Goal: Task Accomplishment & Management: Manage account settings

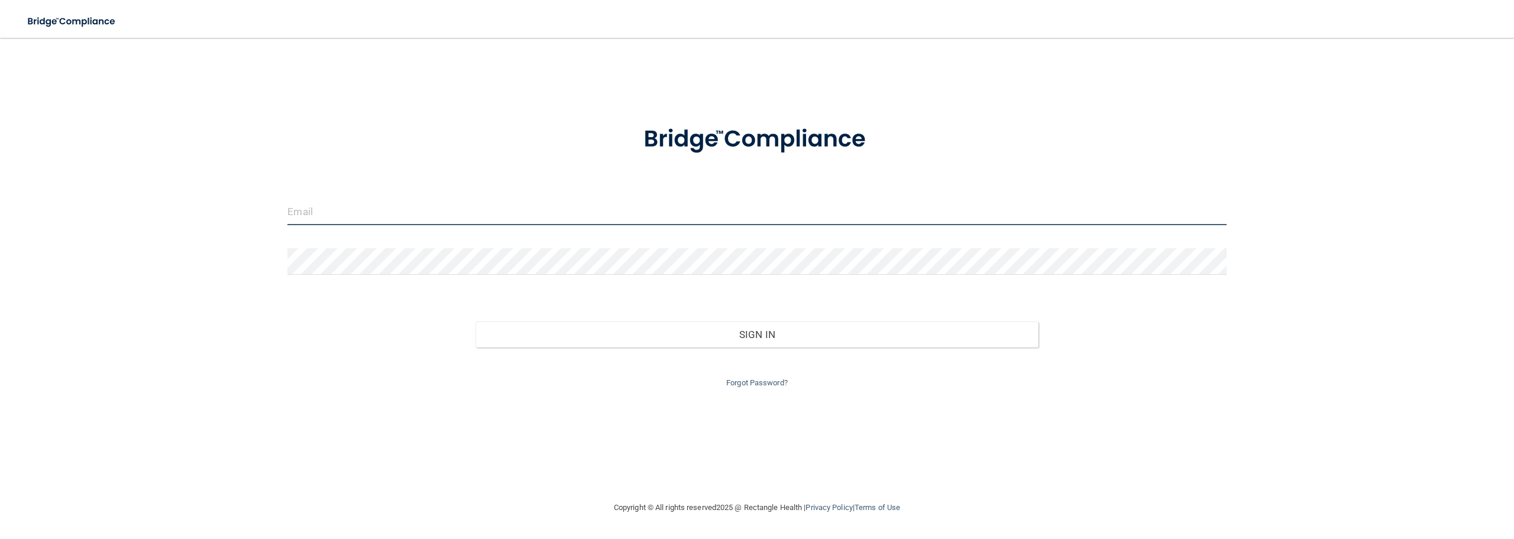
click at [324, 223] on input "email" at bounding box center [756, 212] width 938 height 27
type input "[PERSON_NAME][EMAIL_ADDRESS][DOMAIN_NAME]"
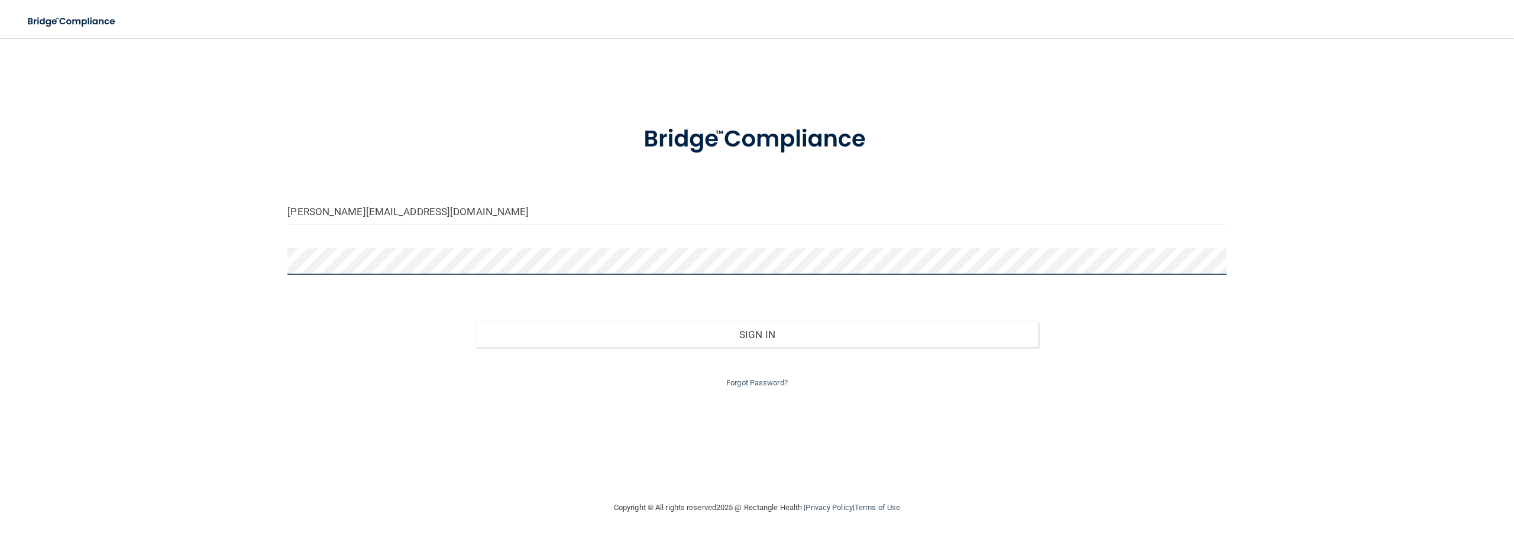
click at [475, 322] on button "Sign In" at bounding box center [756, 335] width 563 height 26
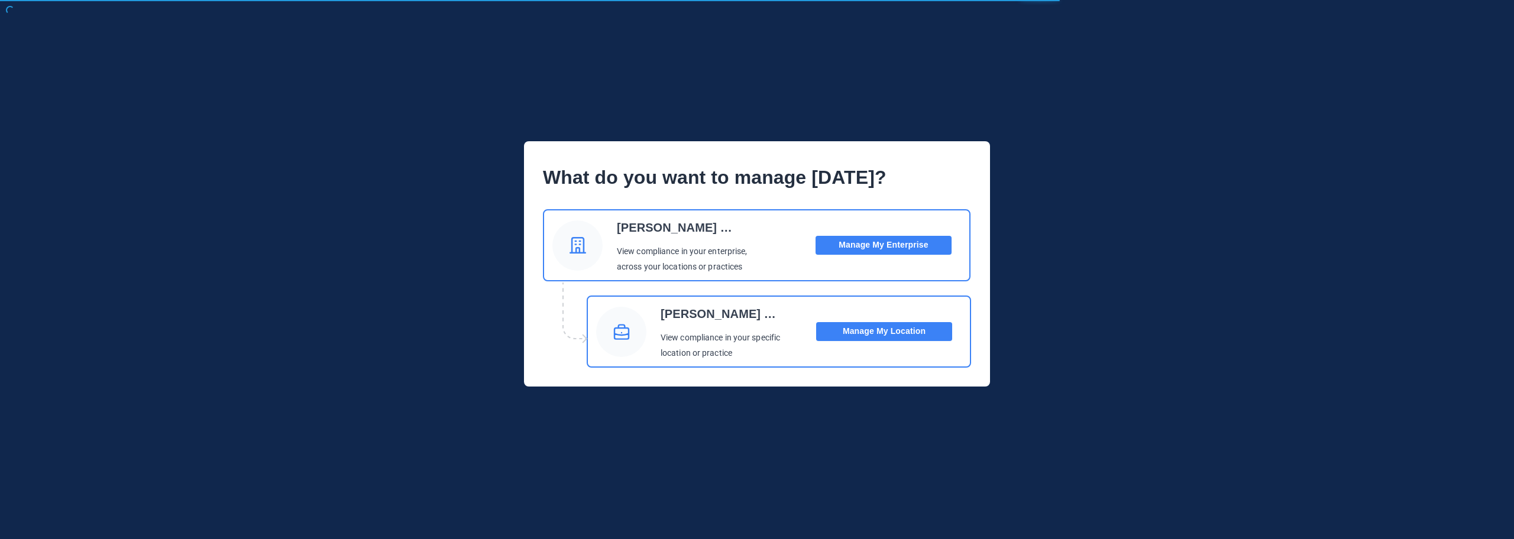
click at [886, 335] on button "Manage My Location" at bounding box center [884, 331] width 136 height 19
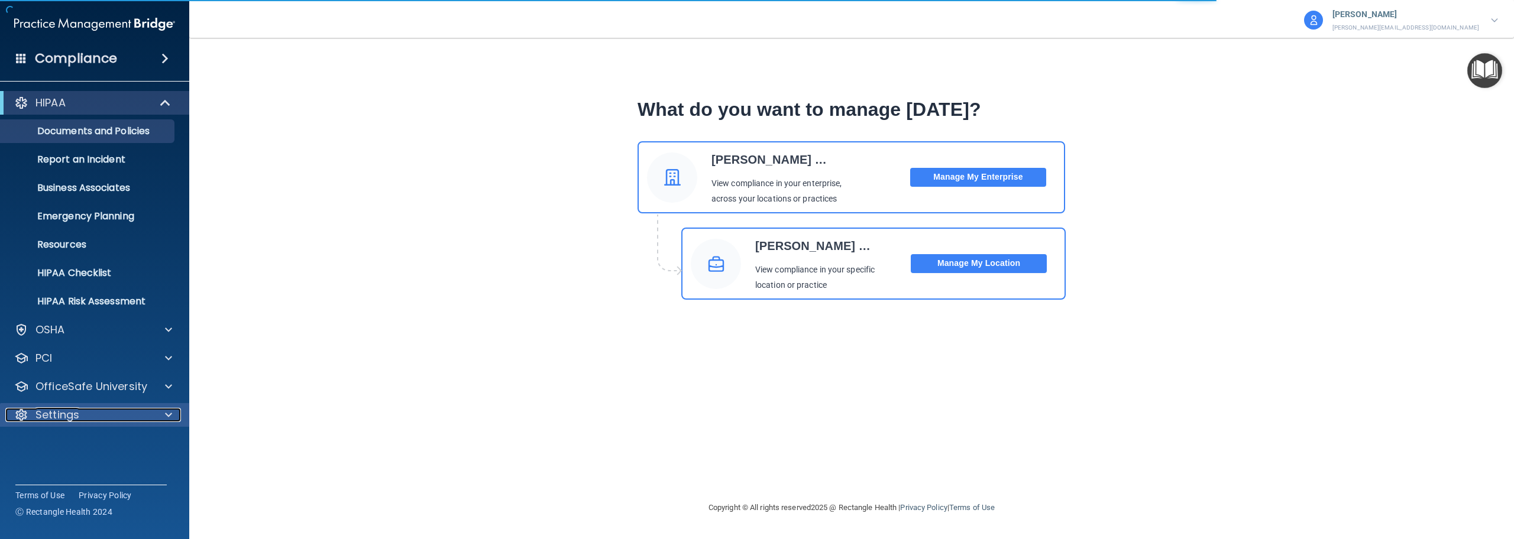
click at [44, 417] on p "Settings" at bounding box center [57, 415] width 44 height 14
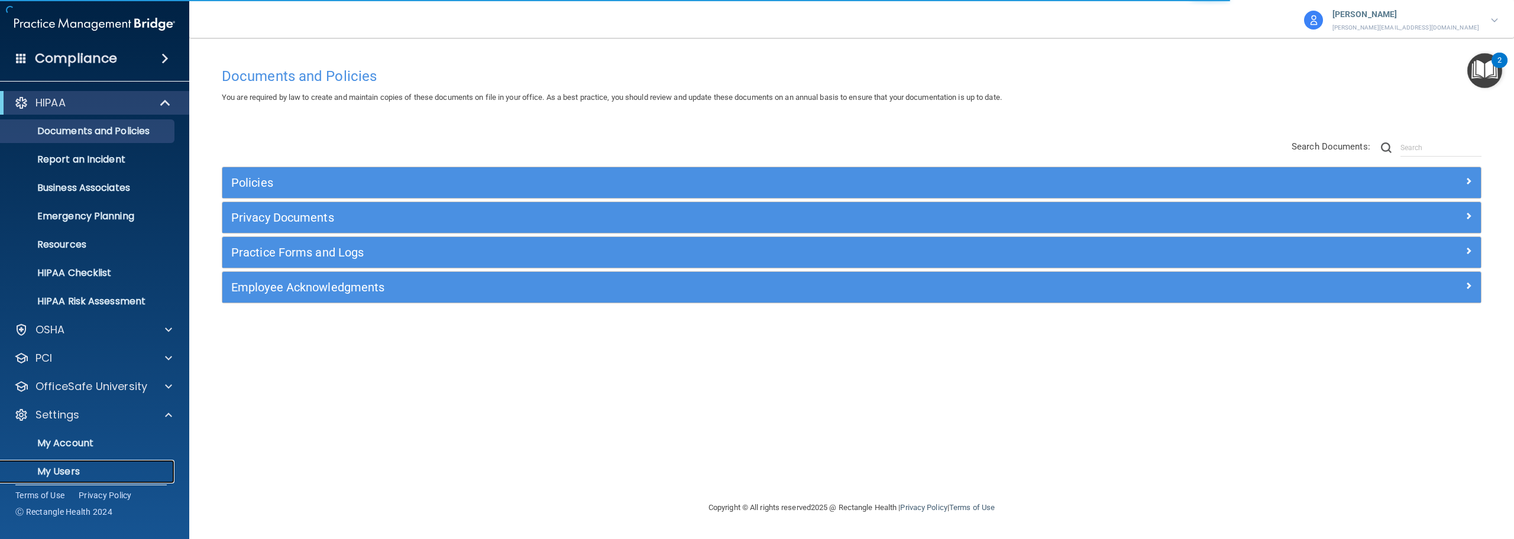
click at [85, 468] on p "My Users" at bounding box center [88, 472] width 161 height 12
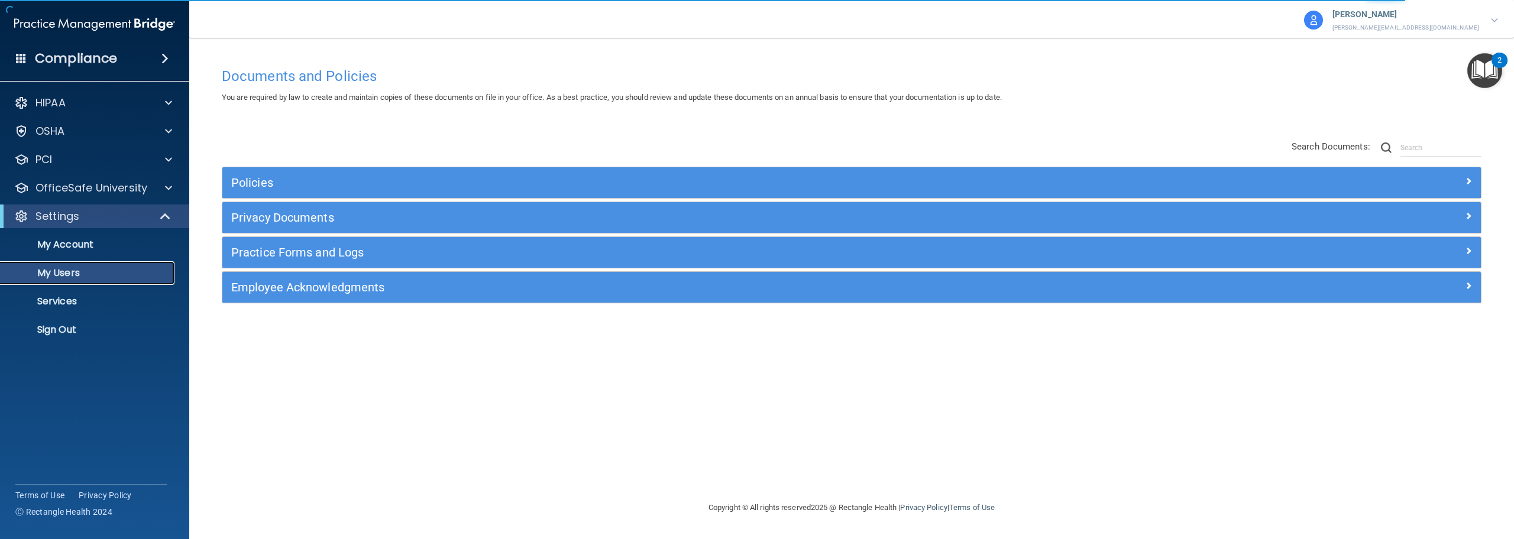
select select "20"
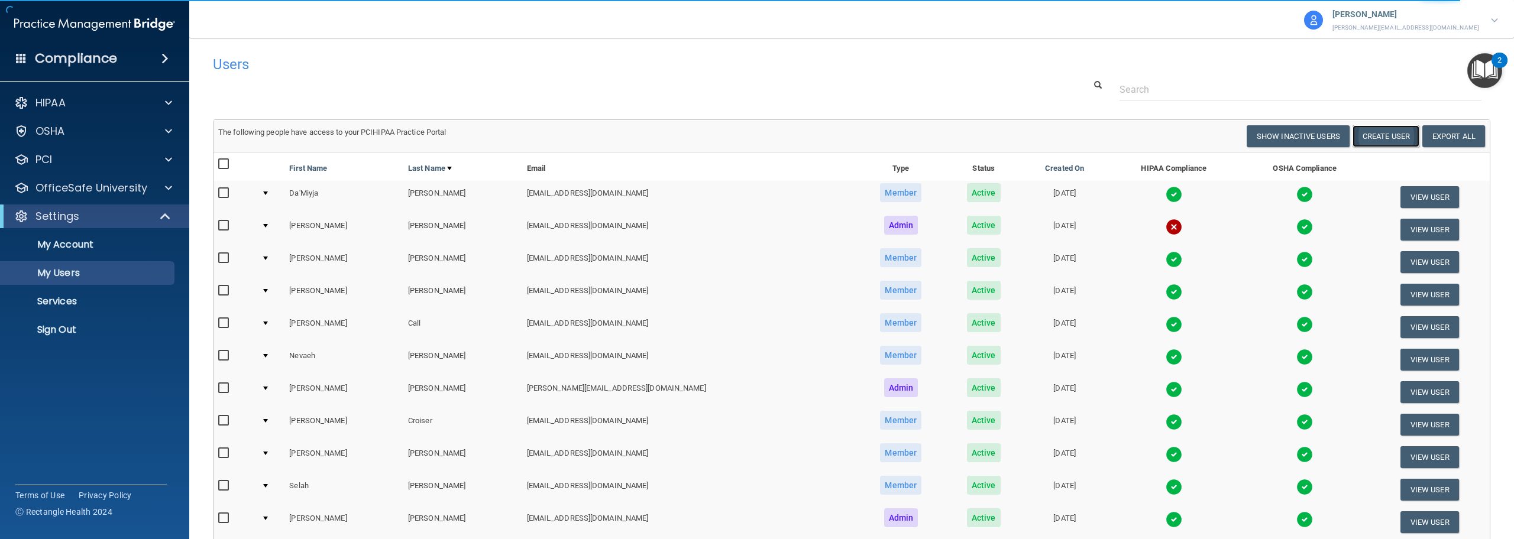
click at [1374, 139] on button "Create User" at bounding box center [1385, 136] width 67 height 22
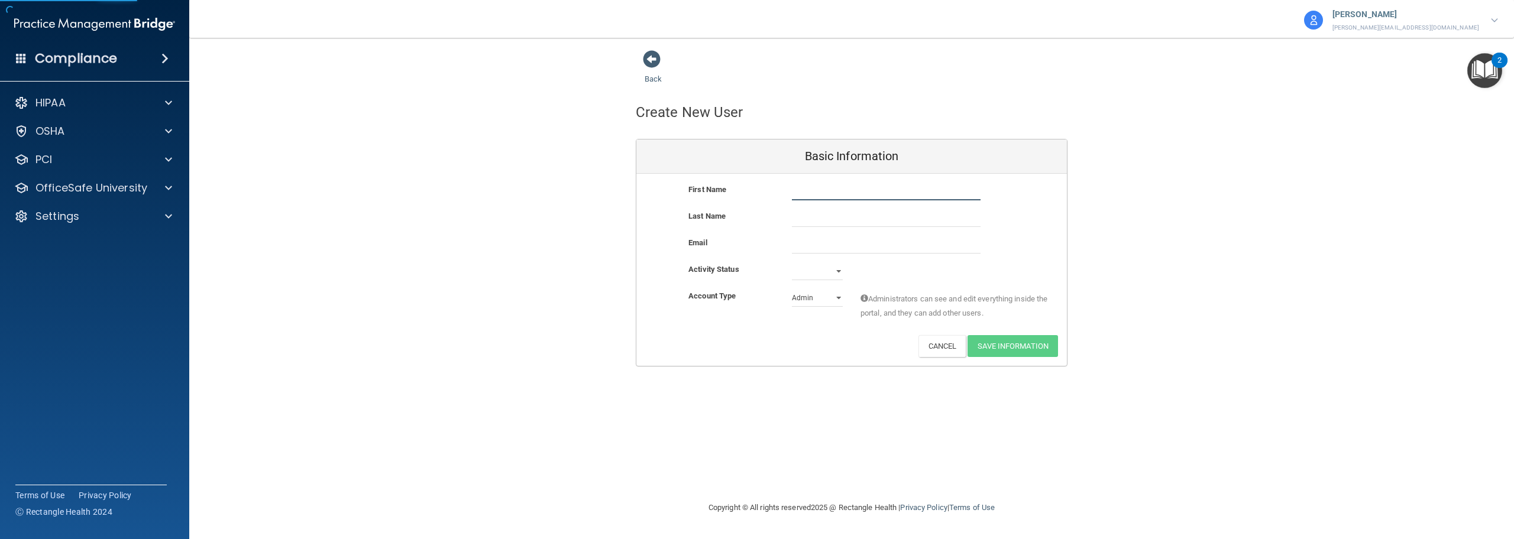
click at [839, 192] on input "text" at bounding box center [886, 192] width 189 height 18
type input "[PERSON_NAME]"
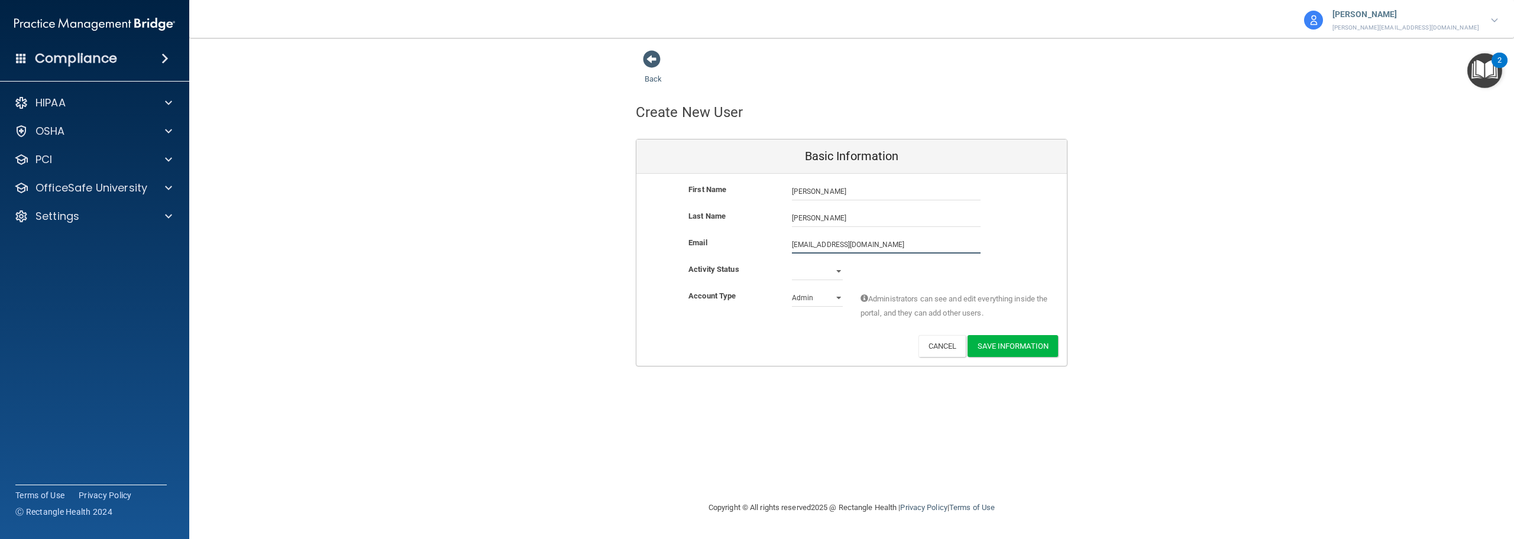
type input "[EMAIL_ADDRESS][DOMAIN_NAME]"
click at [810, 281] on div "Activity Status Active Inactive" at bounding box center [851, 276] width 431 height 27
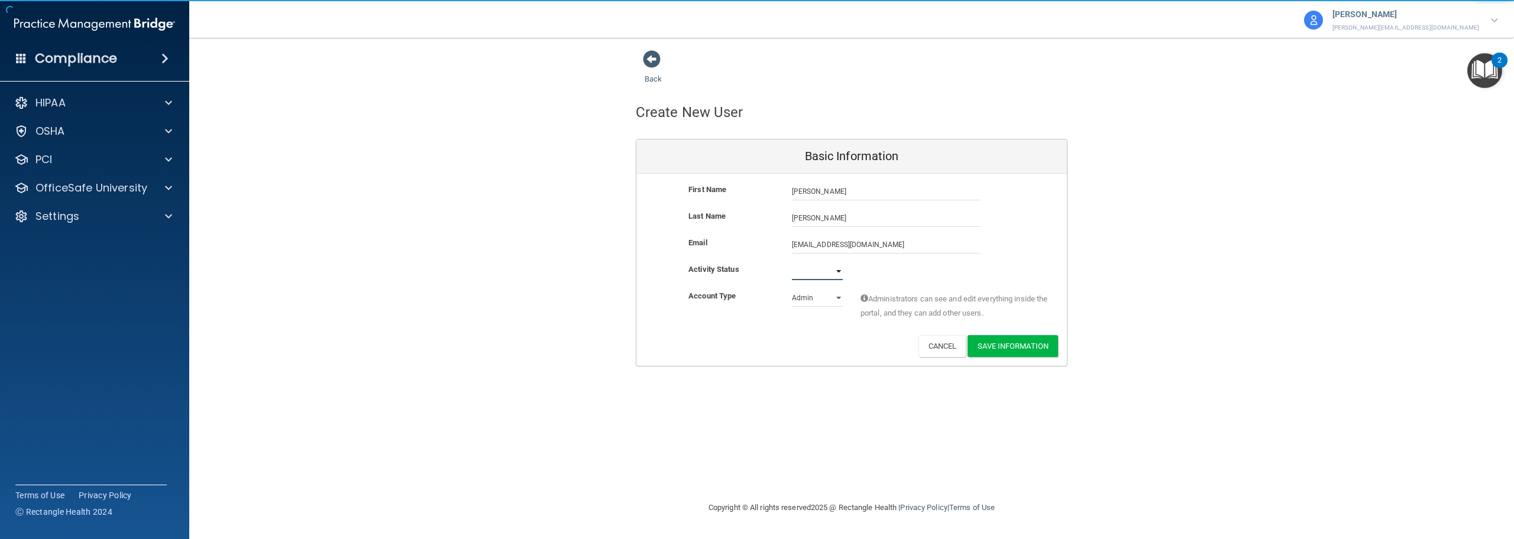
click at [813, 279] on select "Active Inactive" at bounding box center [817, 272] width 51 height 18
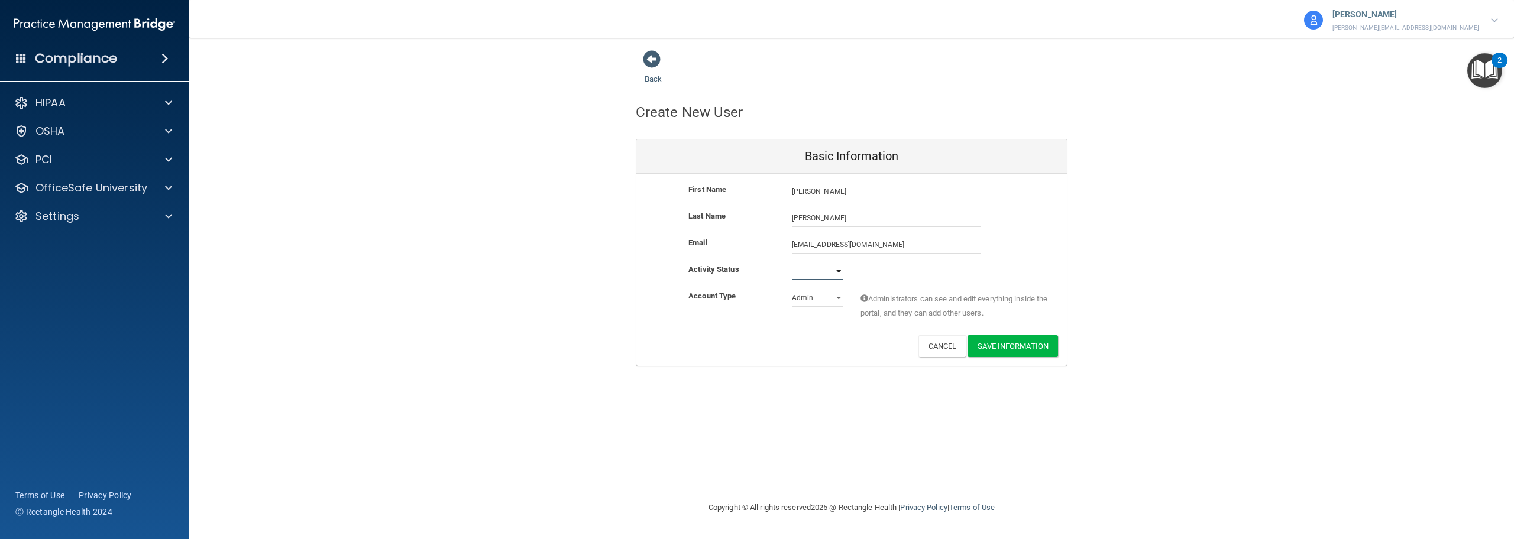
select select "active"
click at [792, 263] on select "Active Inactive" at bounding box center [817, 272] width 51 height 18
click at [840, 297] on select "Admin Member" at bounding box center [817, 298] width 51 height 18
click at [1017, 348] on button "Save Information" at bounding box center [1012, 346] width 90 height 22
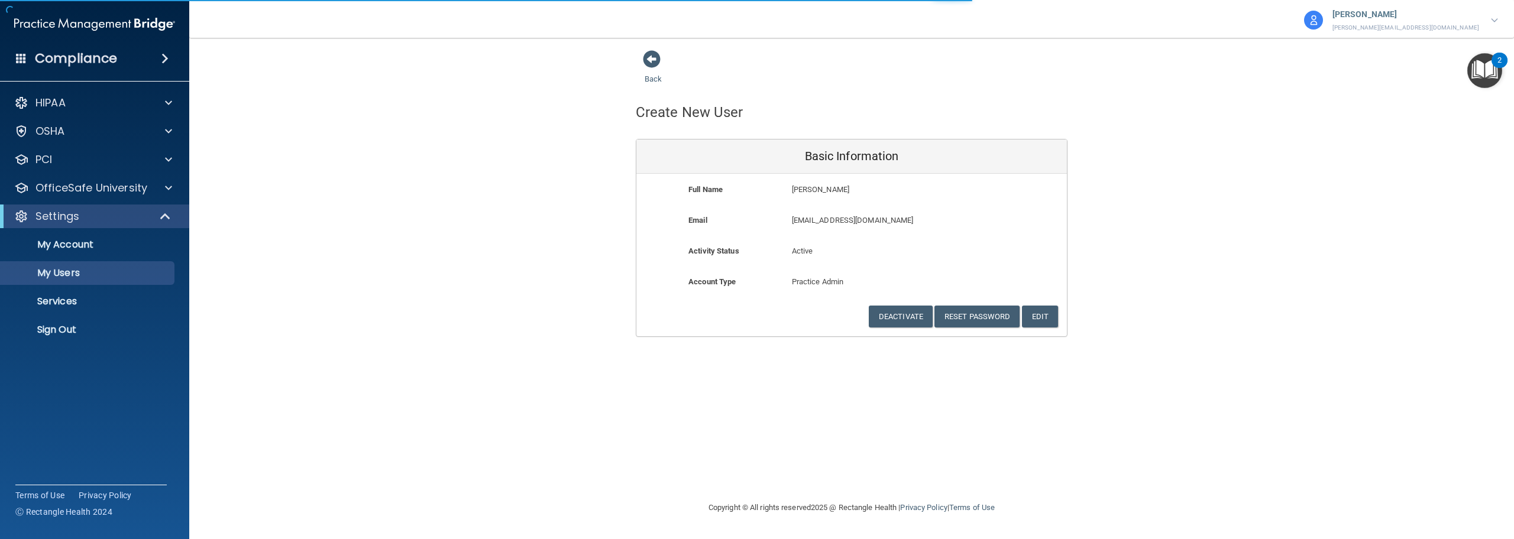
select select "20"
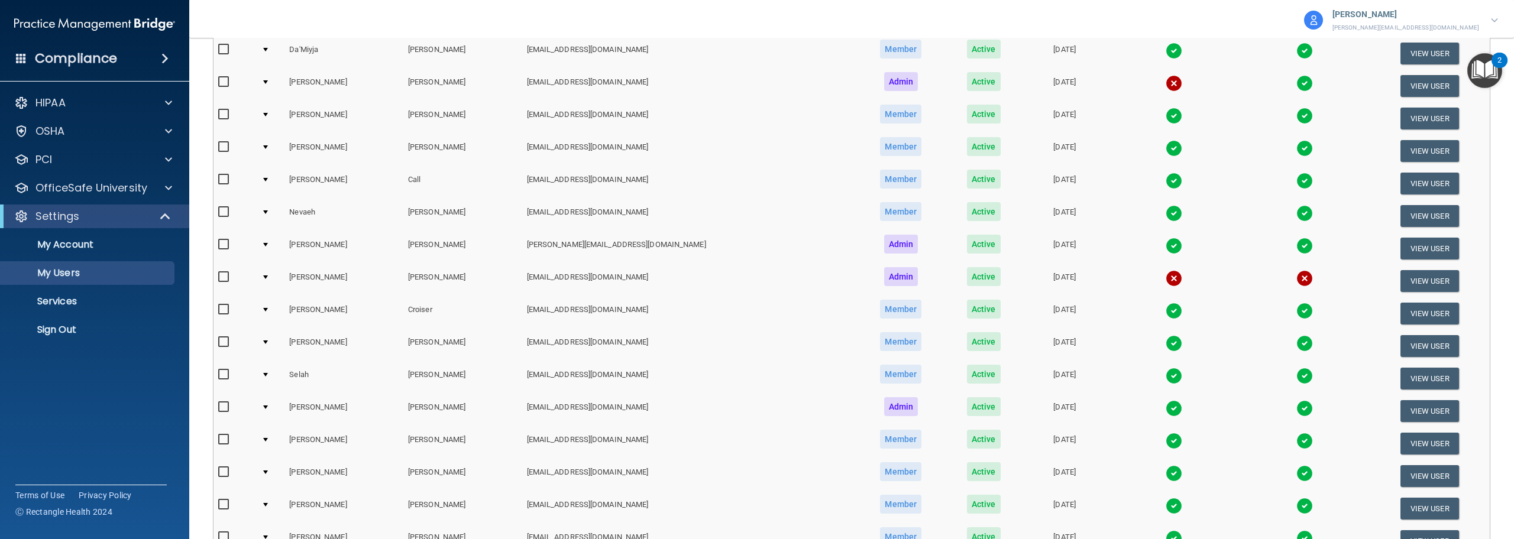
scroll to position [130, 0]
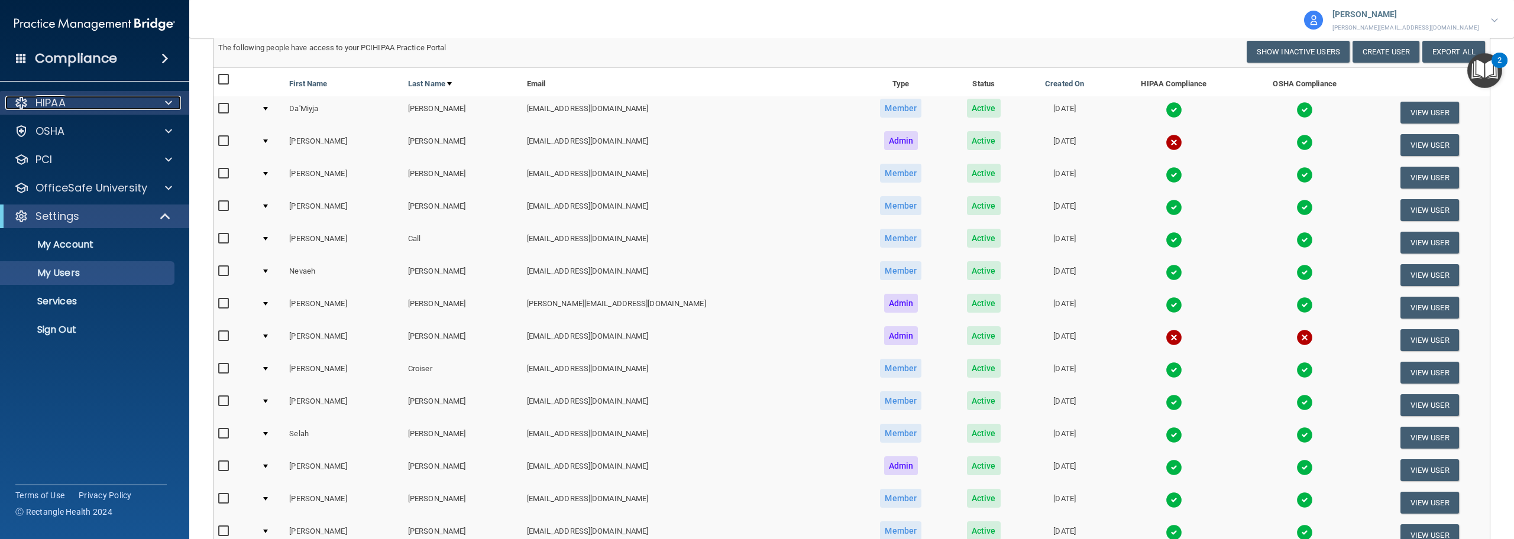
click at [69, 103] on div "HIPAA" at bounding box center [78, 103] width 147 height 14
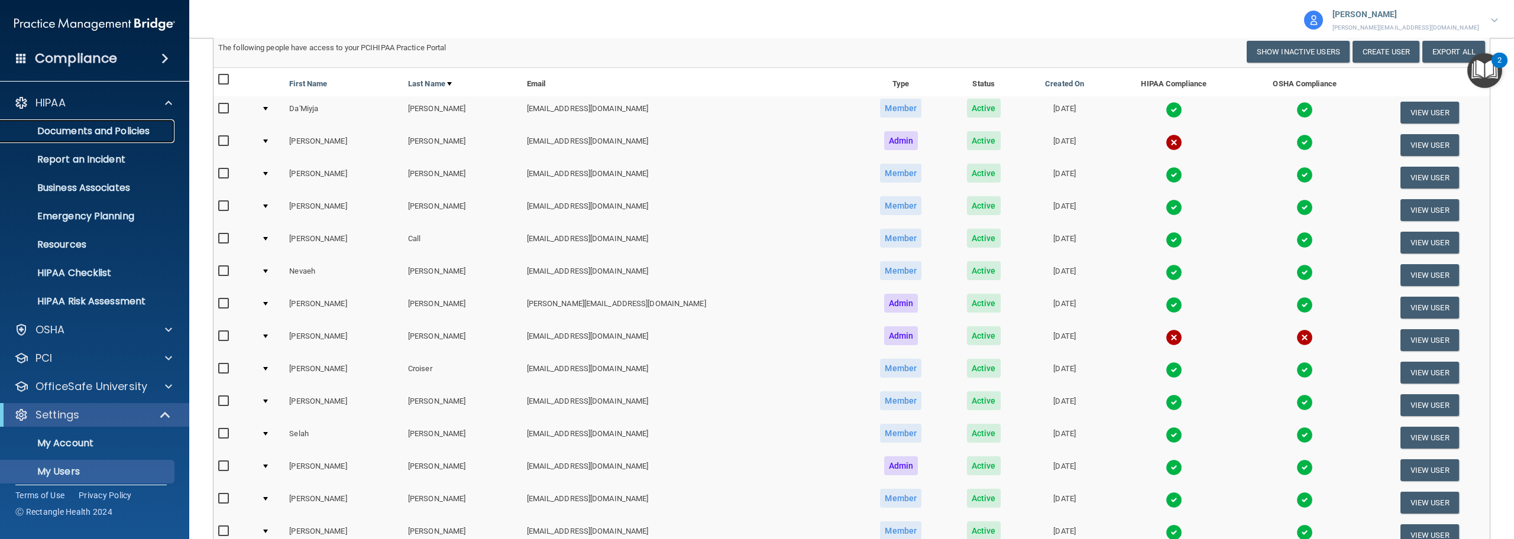
click at [76, 128] on p "Documents and Policies" at bounding box center [88, 131] width 161 height 12
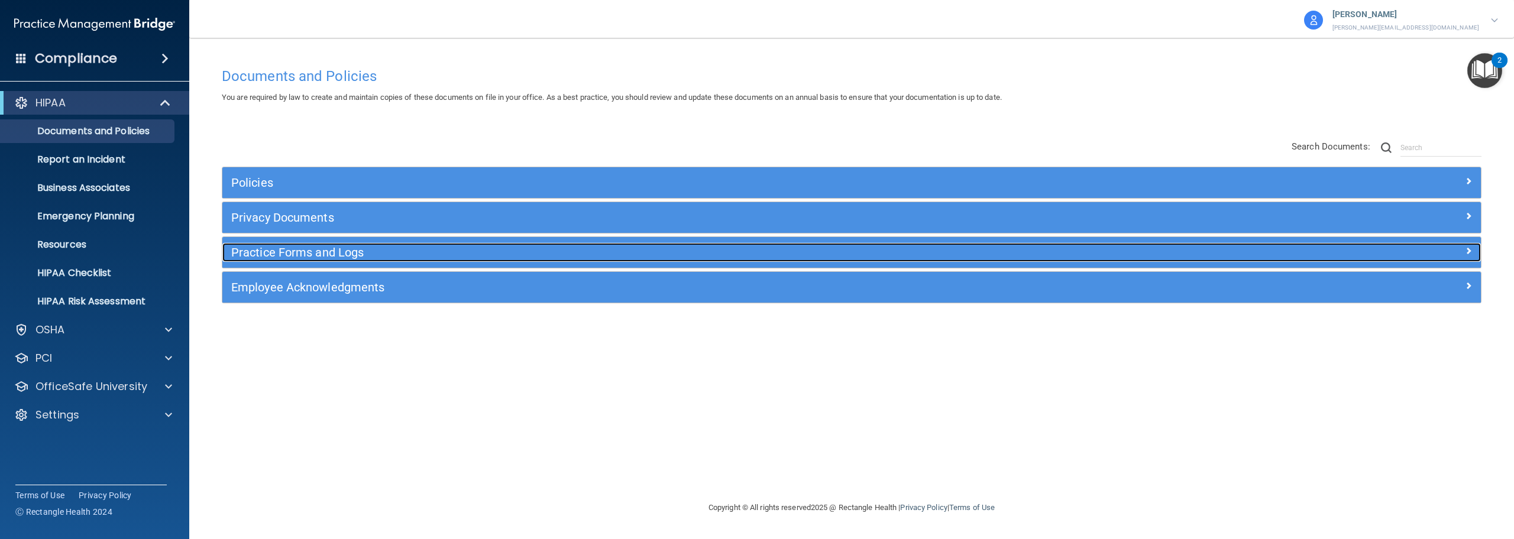
click at [331, 261] on div "Practice Forms and Logs" at bounding box center [694, 252] width 944 height 19
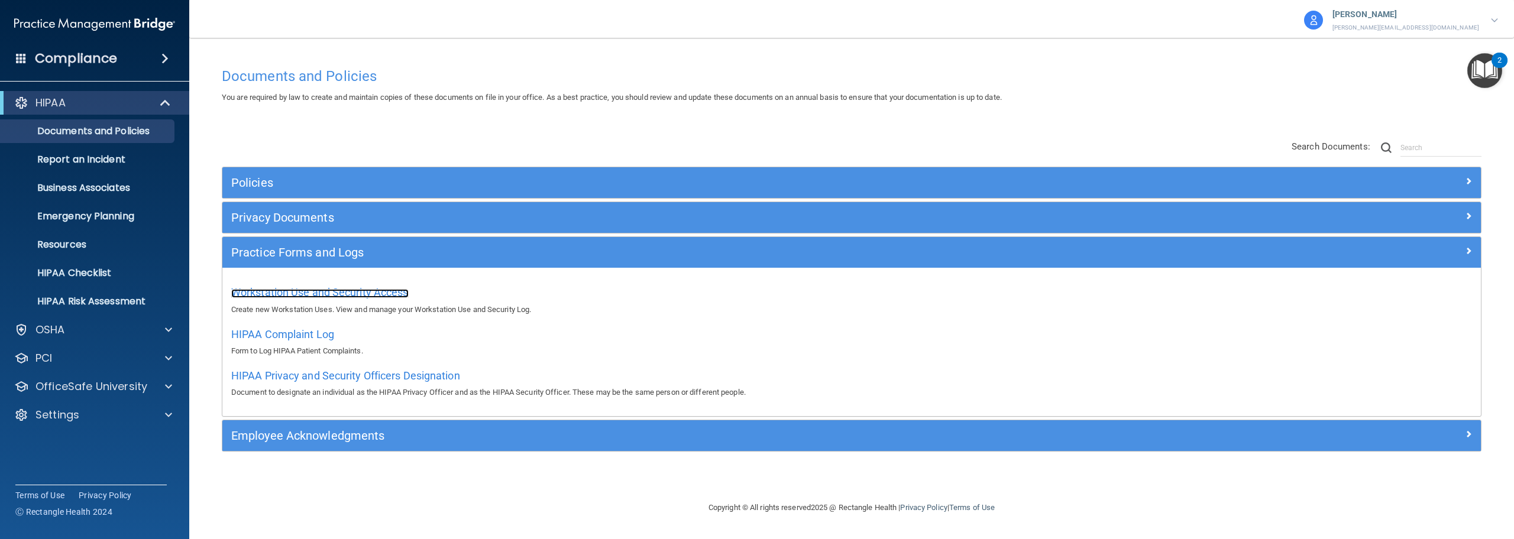
click at [342, 291] on span "Workstation Use and Security Access" at bounding box center [319, 292] width 177 height 12
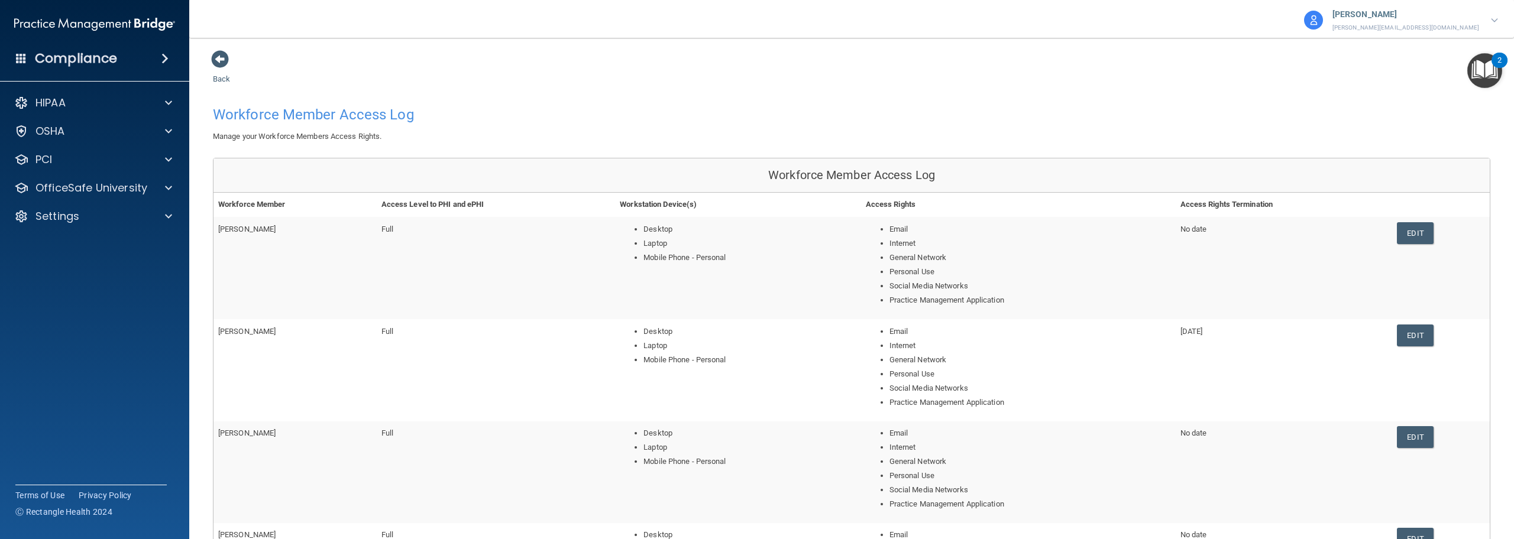
scroll to position [355, 0]
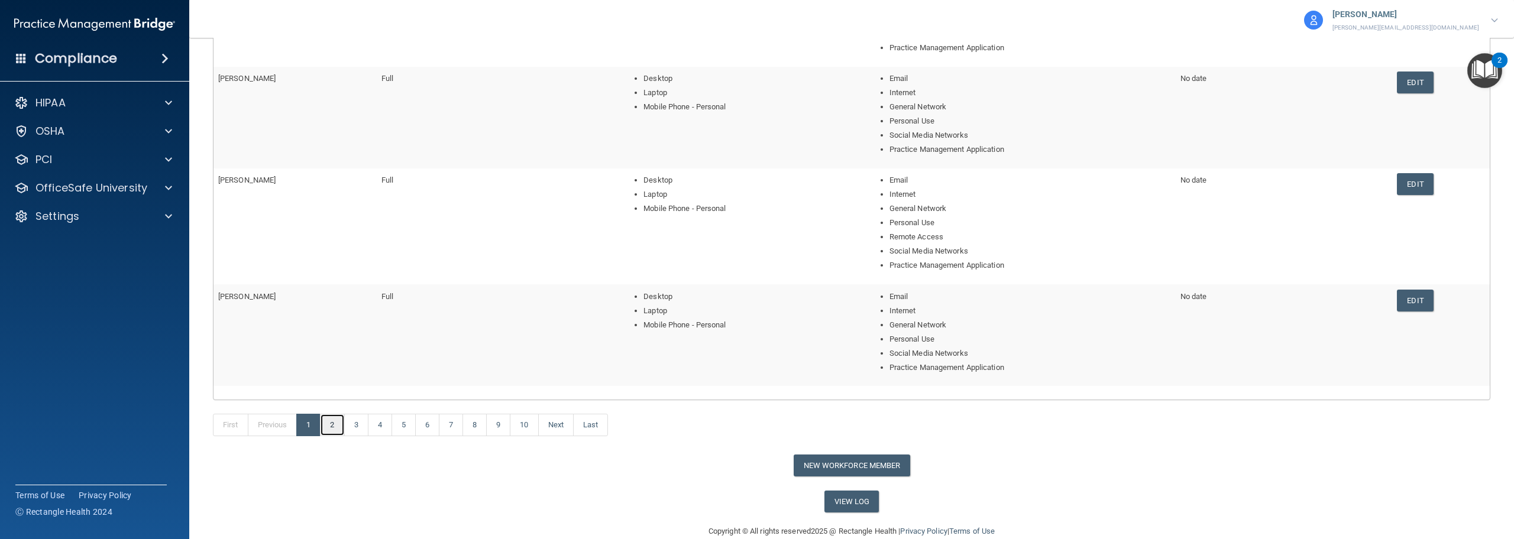
click at [337, 435] on link "2" at bounding box center [332, 425] width 24 height 22
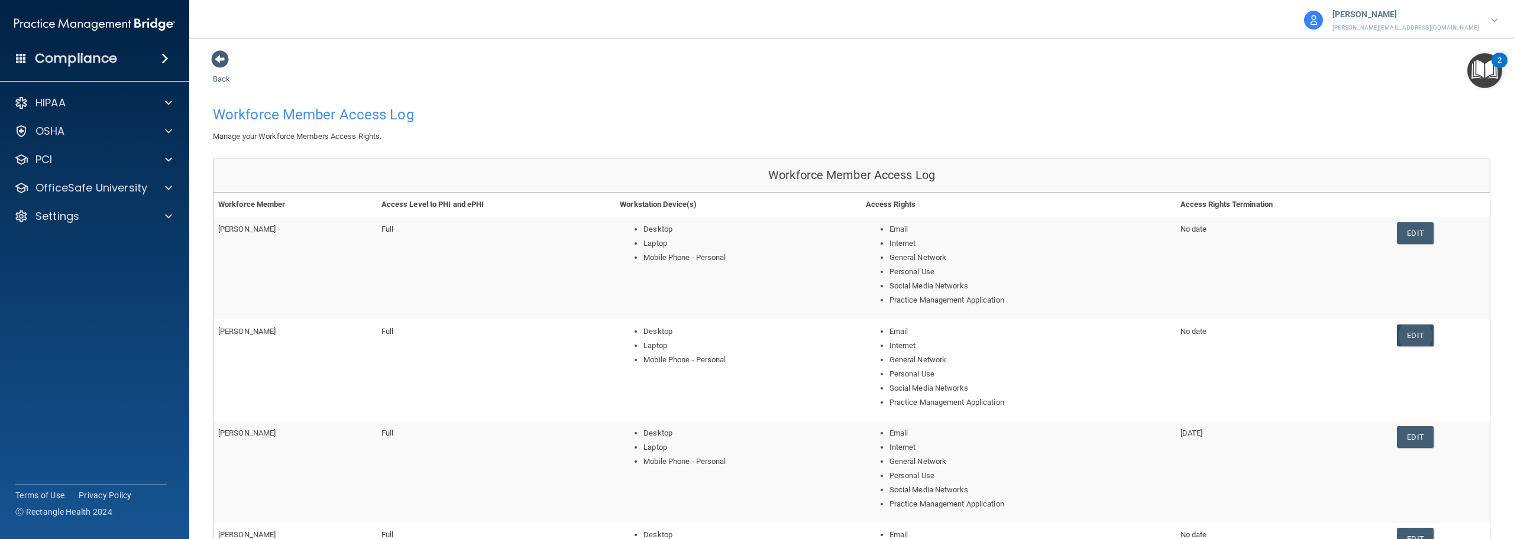
click at [1407, 335] on link "Edit" at bounding box center [1415, 336] width 36 height 22
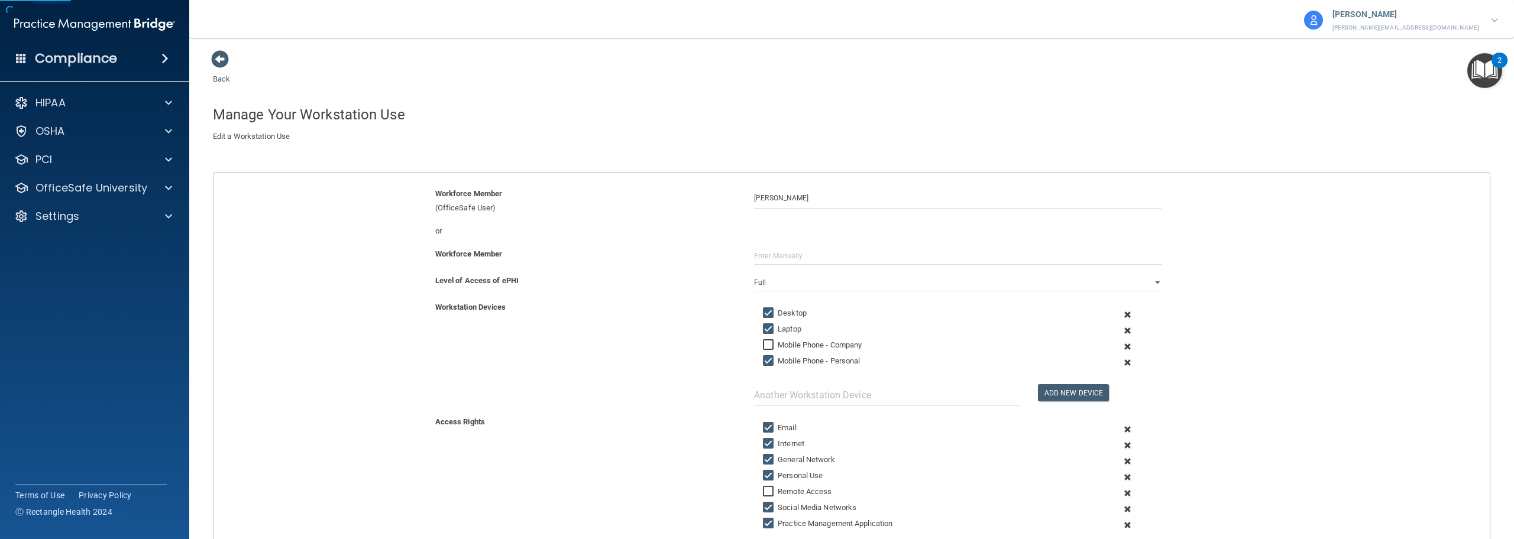
scroll to position [211, 0]
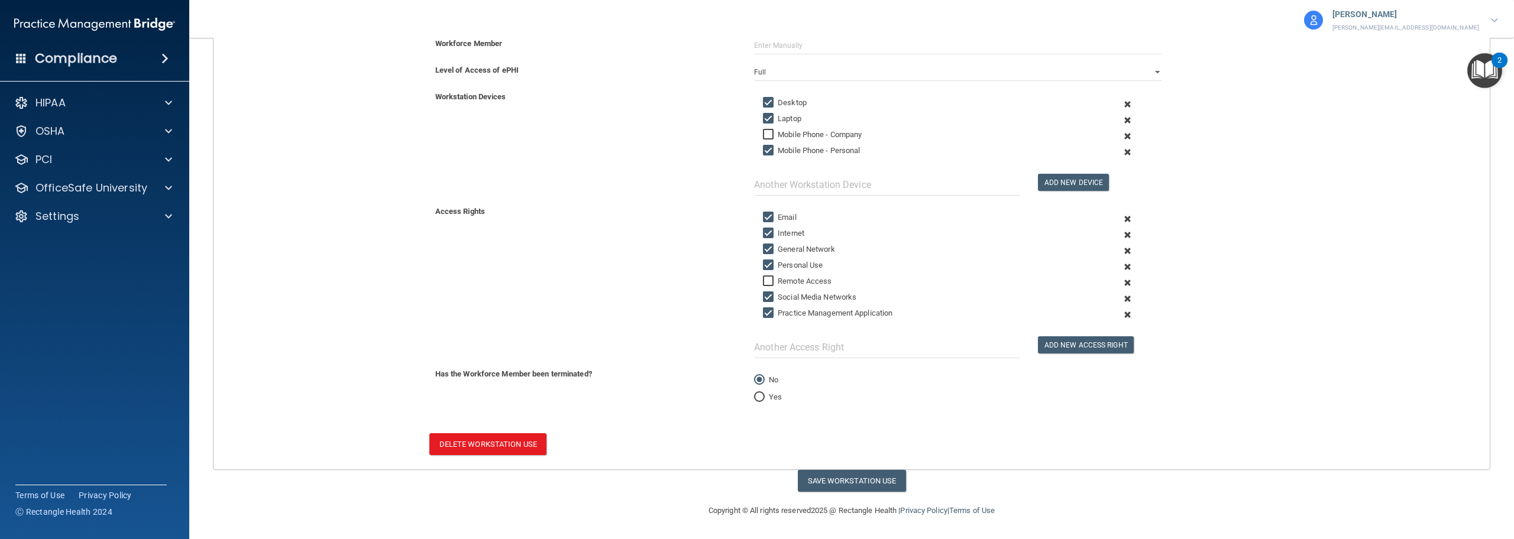
click at [758, 399] on input "Yes" at bounding box center [759, 397] width 11 height 9
radio input "true"
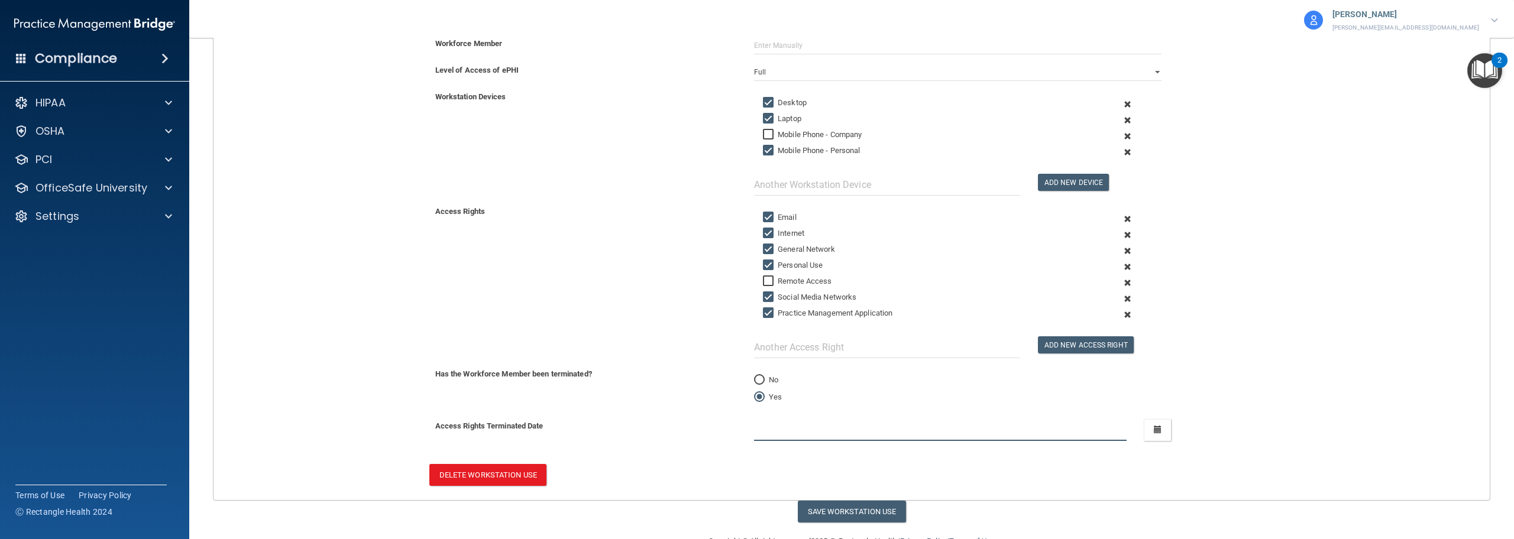
click at [799, 436] on input "text" at bounding box center [940, 430] width 372 height 22
click at [850, 515] on button "Save Workstation Use" at bounding box center [852, 512] width 108 height 22
type input "[DATE]"
select select "? string:Full ?"
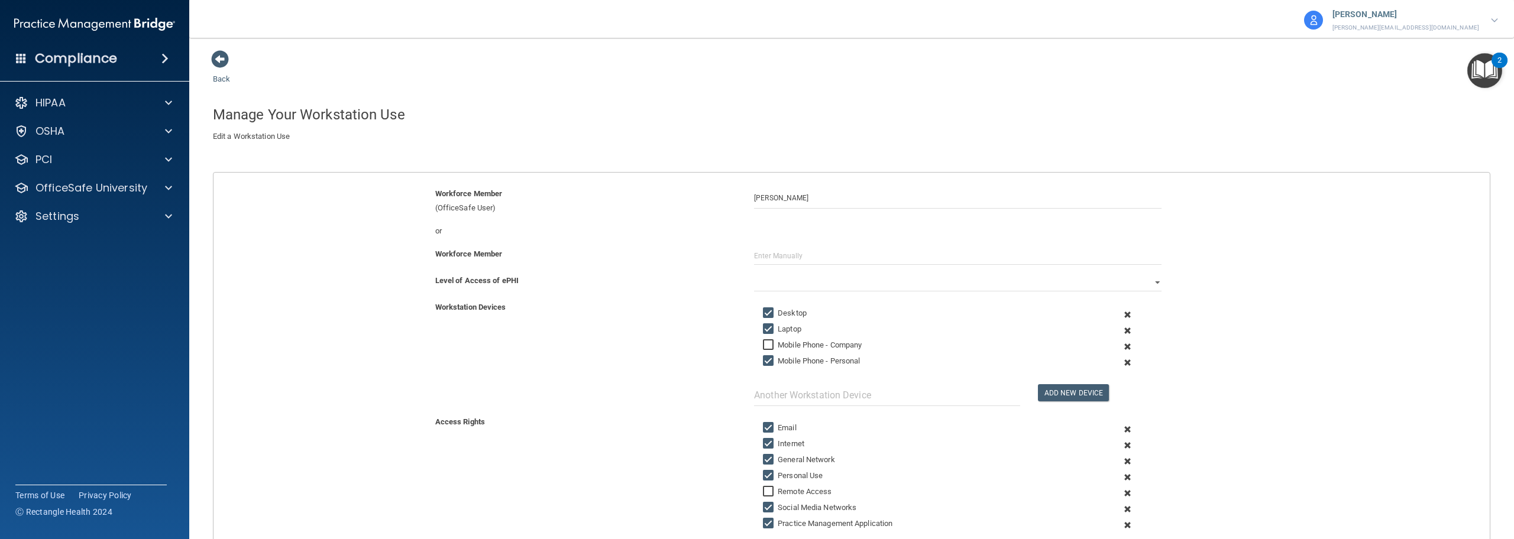
scroll to position [265, 0]
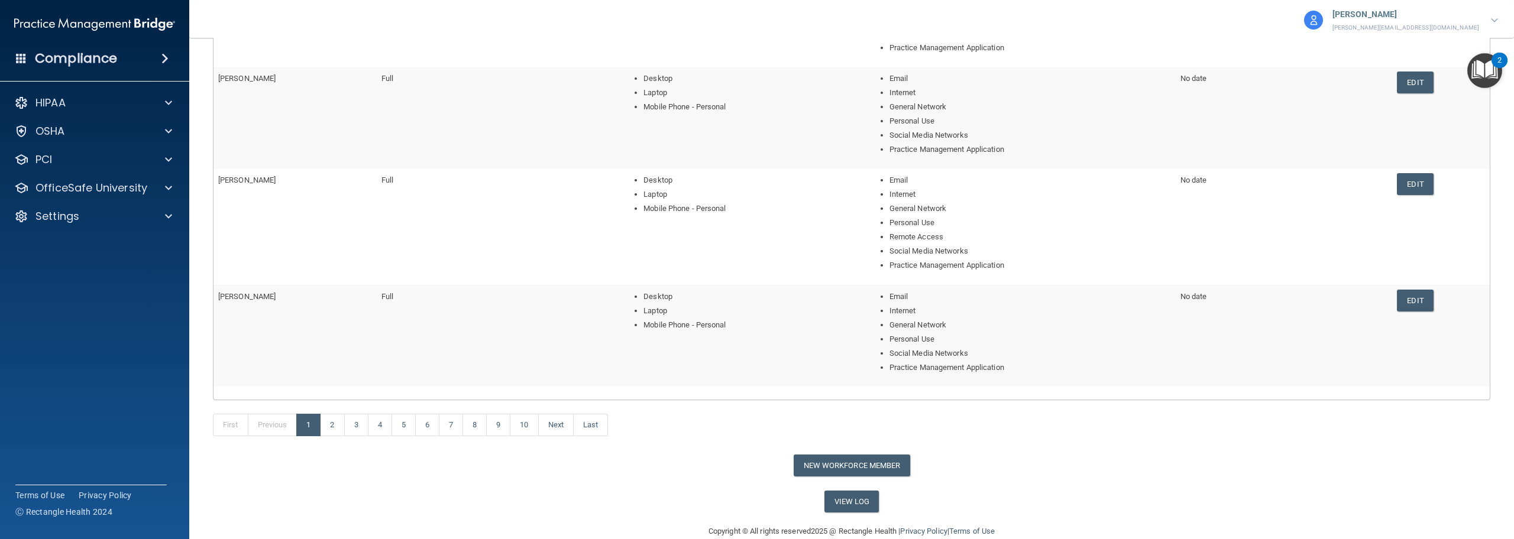
scroll to position [376, 0]
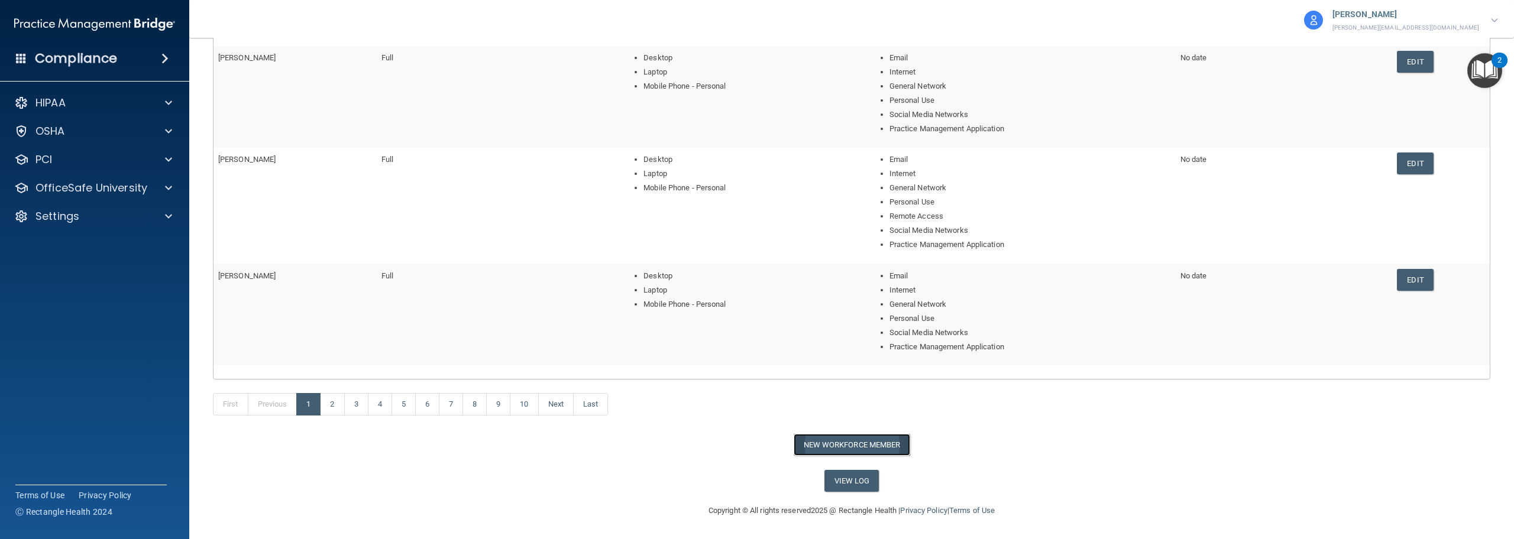
click at [833, 445] on button "New Workforce Member" at bounding box center [852, 445] width 116 height 22
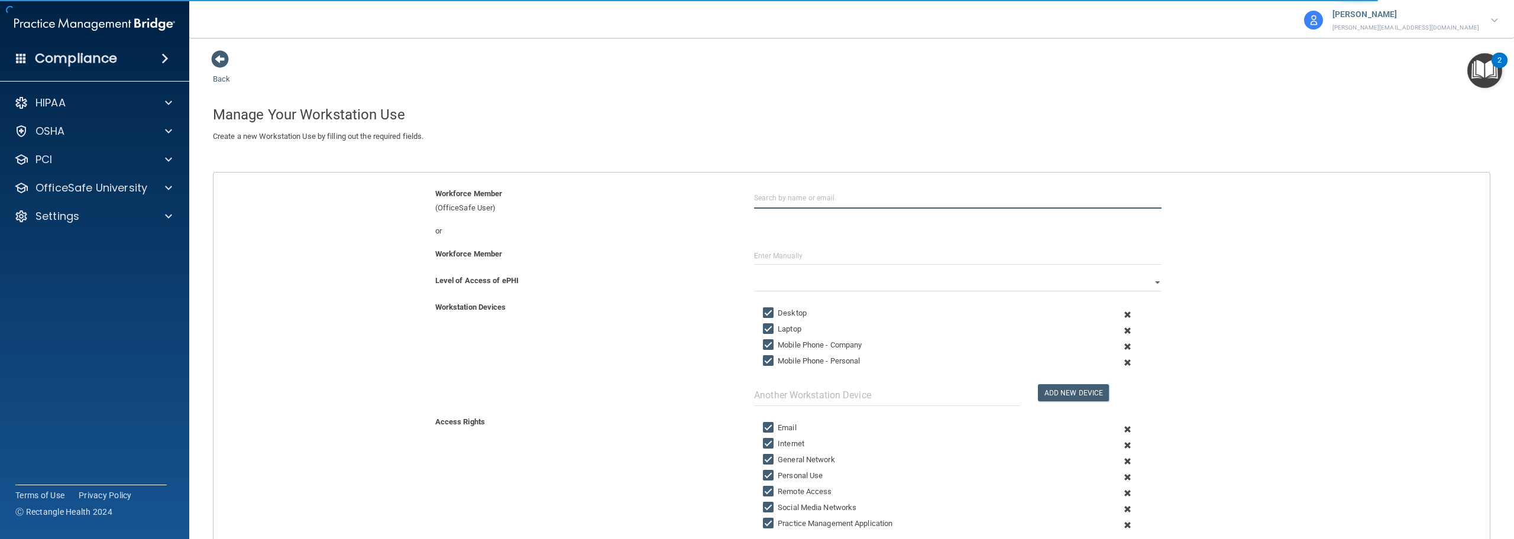
click at [797, 198] on input "text" at bounding box center [957, 198] width 407 height 22
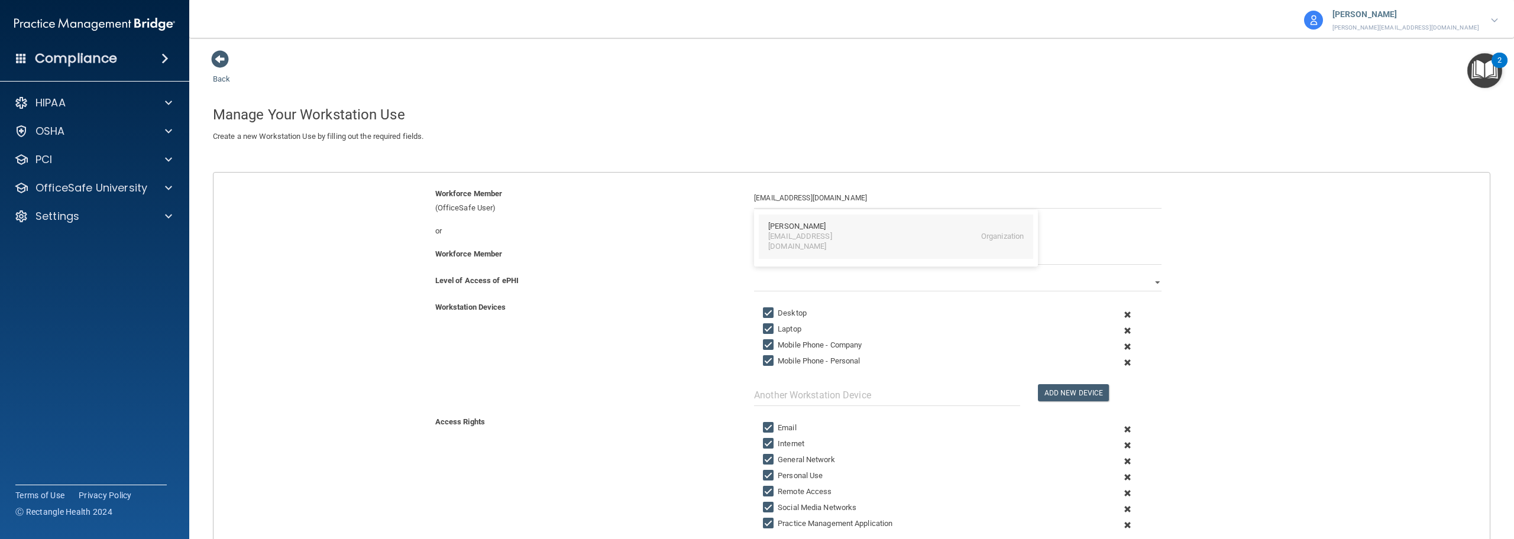
click at [784, 231] on div "[PERSON_NAME]" at bounding box center [796, 227] width 57 height 10
type input "[PERSON_NAME]"
click at [782, 281] on select "Full Limited None" at bounding box center [957, 283] width 407 height 18
select select "0"
click at [754, 274] on select "Full Limited None" at bounding box center [957, 283] width 407 height 18
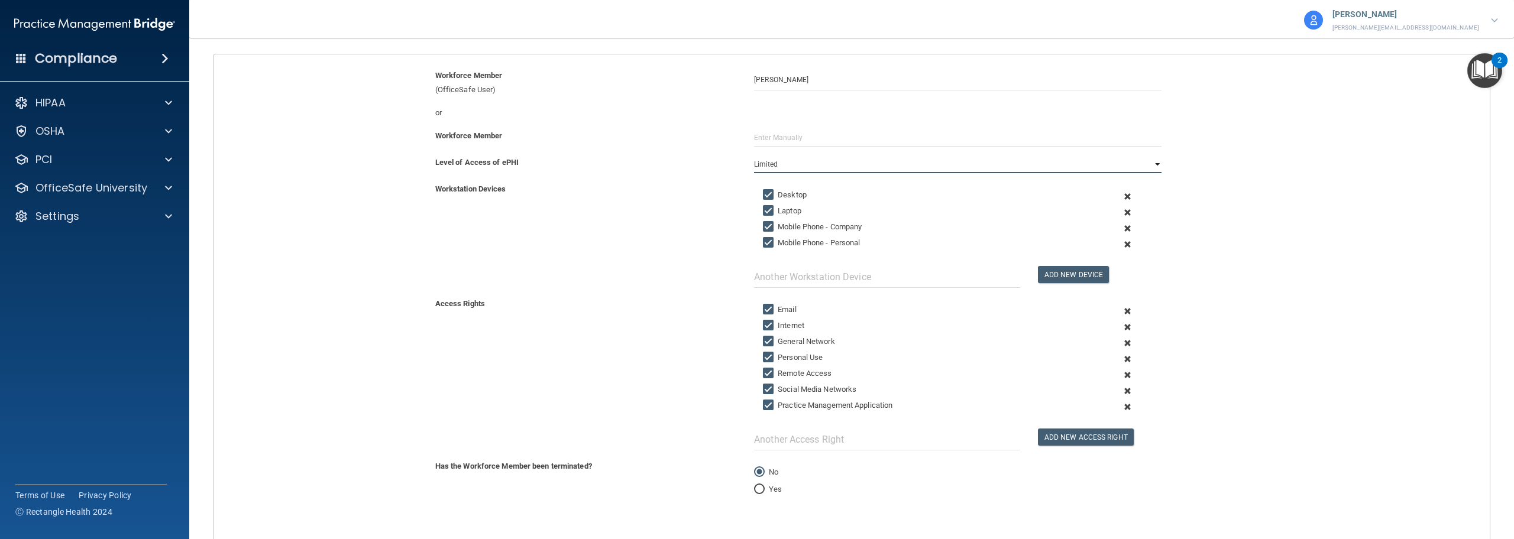
scroll to position [177, 0]
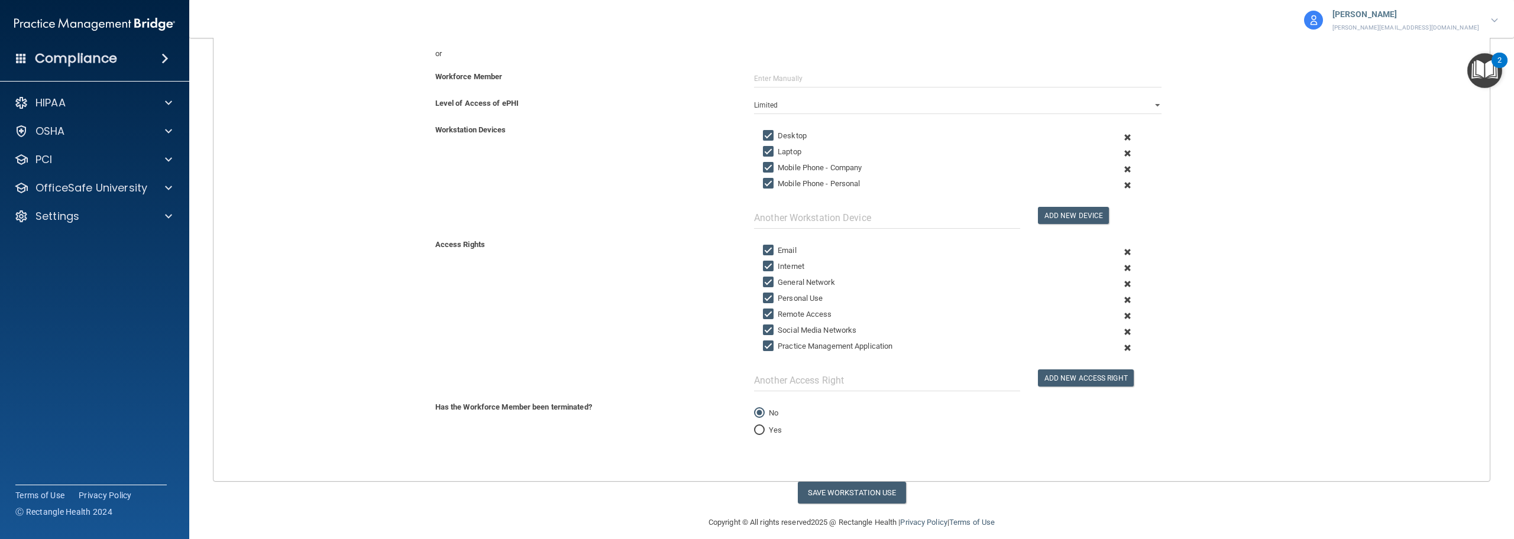
click at [766, 169] on input "Mobile Phone - Company" at bounding box center [770, 167] width 14 height 9
checkbox input "false"
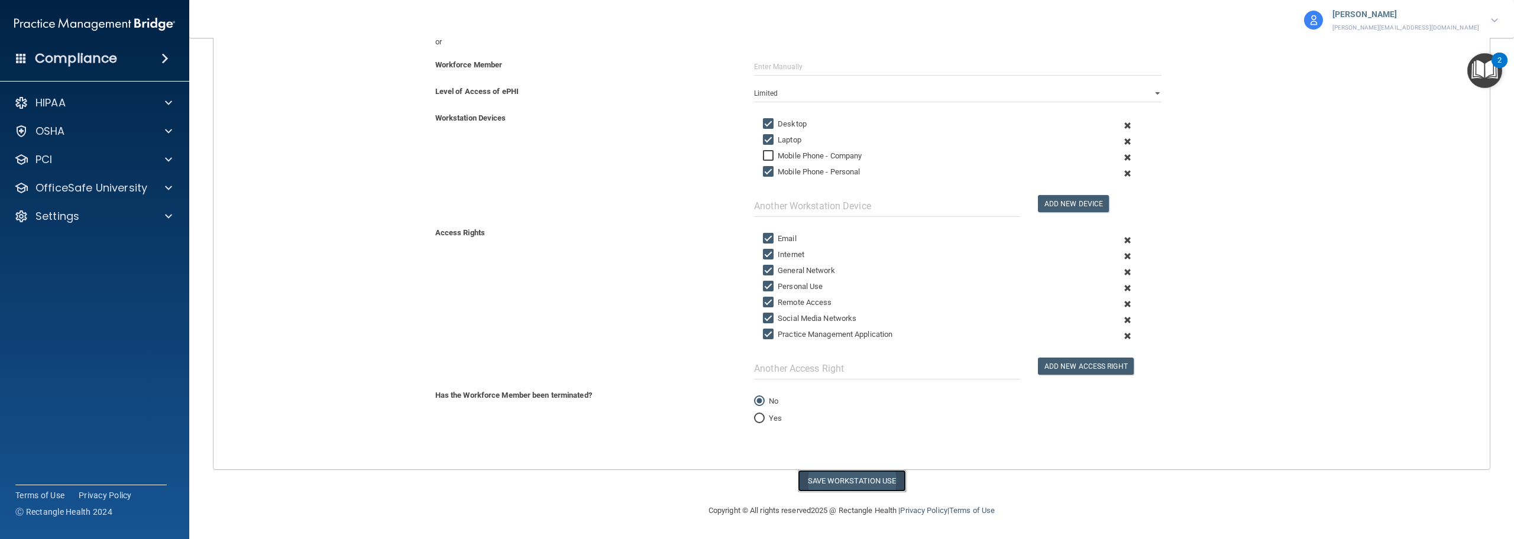
click at [857, 482] on button "Save Workstation Use" at bounding box center [852, 481] width 108 height 22
select select "? string:Full ?"
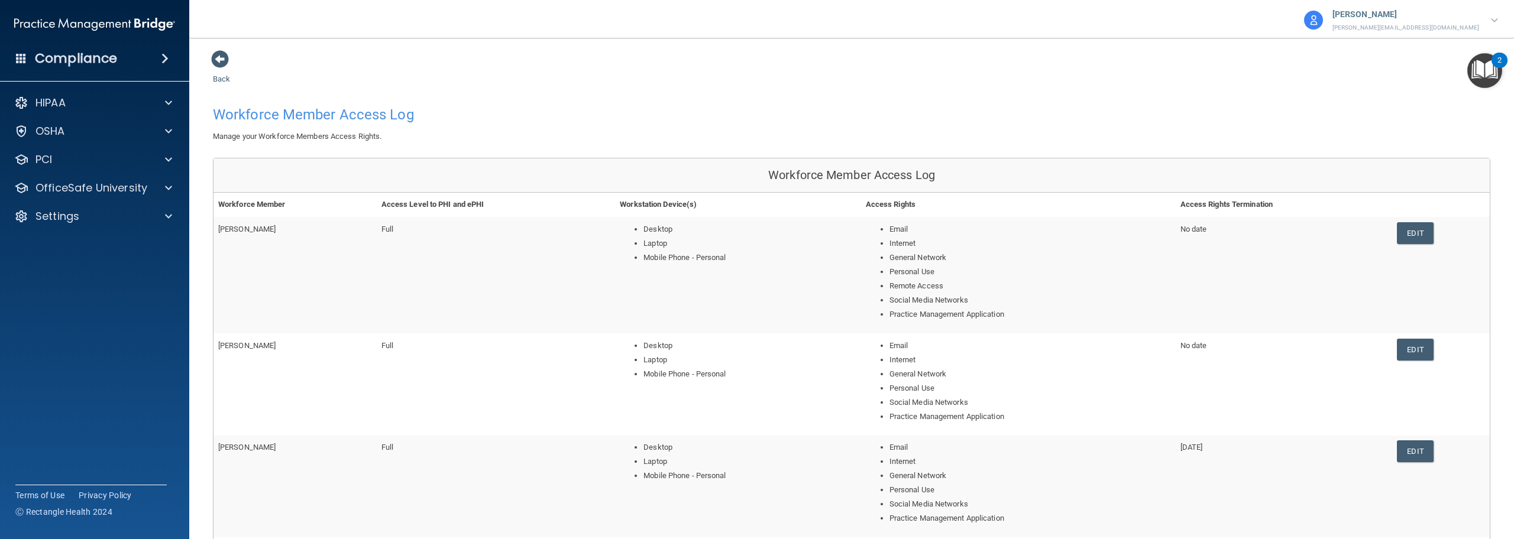
click at [1485, 22] on div "[PERSON_NAME] [PERSON_NAME][EMAIL_ADDRESS][DOMAIN_NAME]" at bounding box center [1401, 20] width 196 height 28
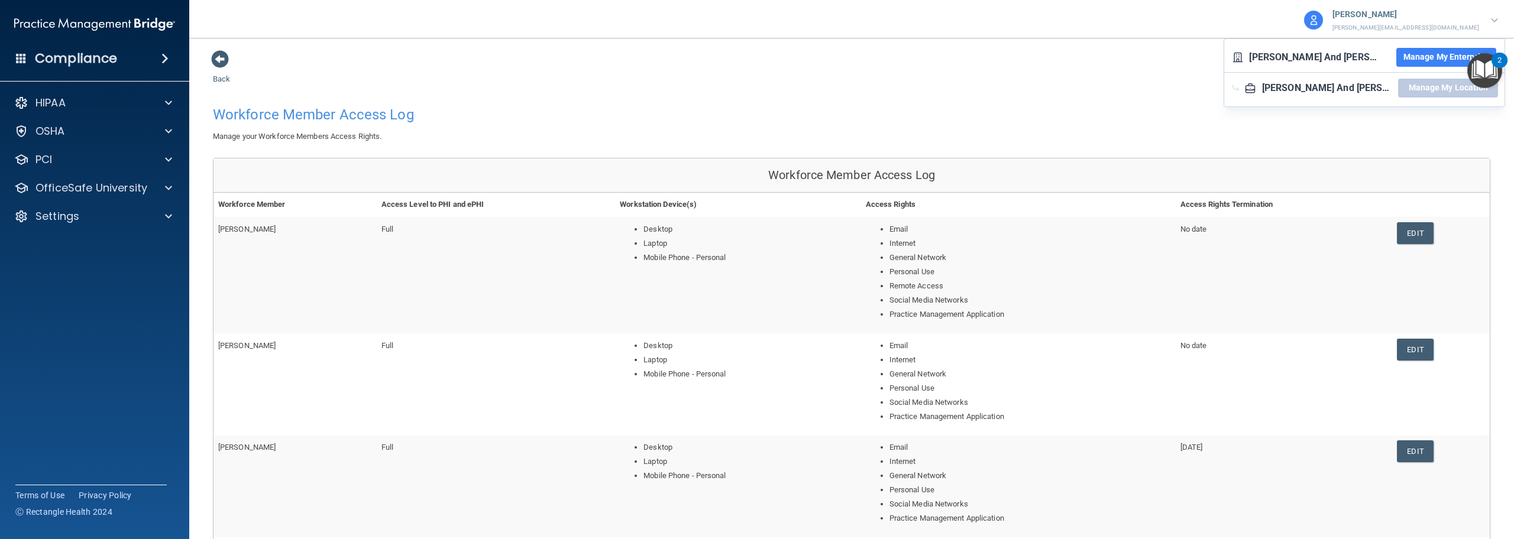
click at [1435, 20] on p "[PERSON_NAME]" at bounding box center [1405, 14] width 147 height 15
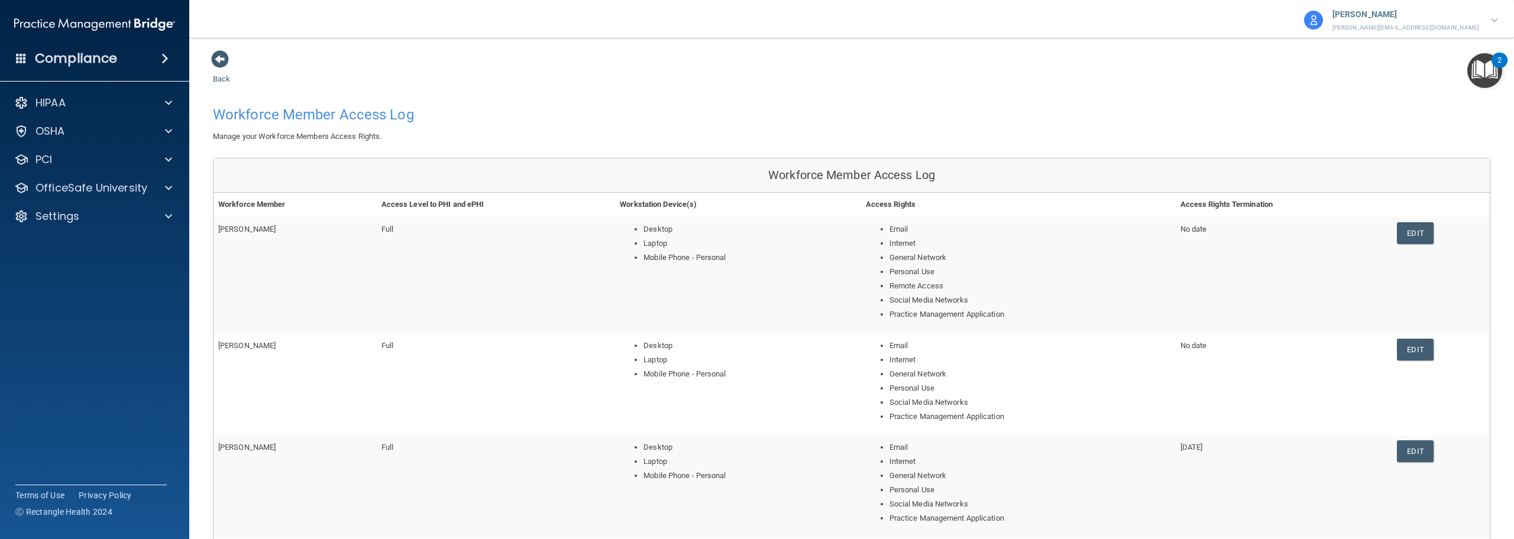
click at [1497, 23] on div at bounding box center [1494, 20] width 7 height 14
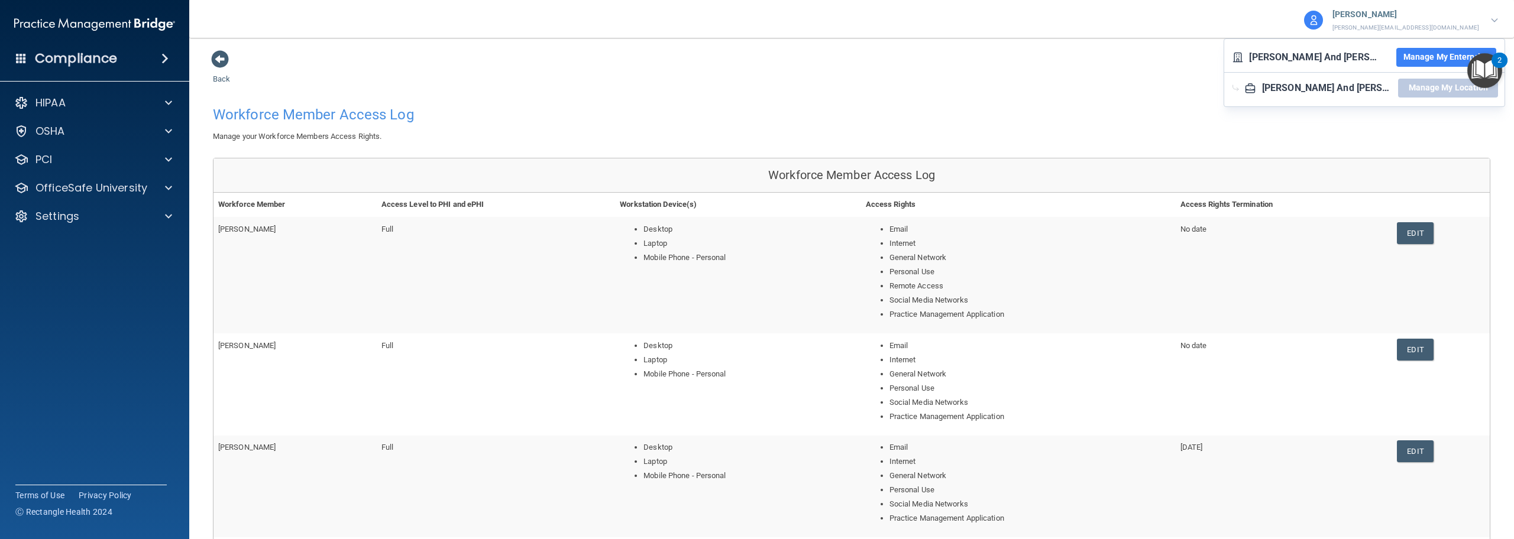
click at [1404, 11] on p "[PERSON_NAME]" at bounding box center [1405, 14] width 147 height 15
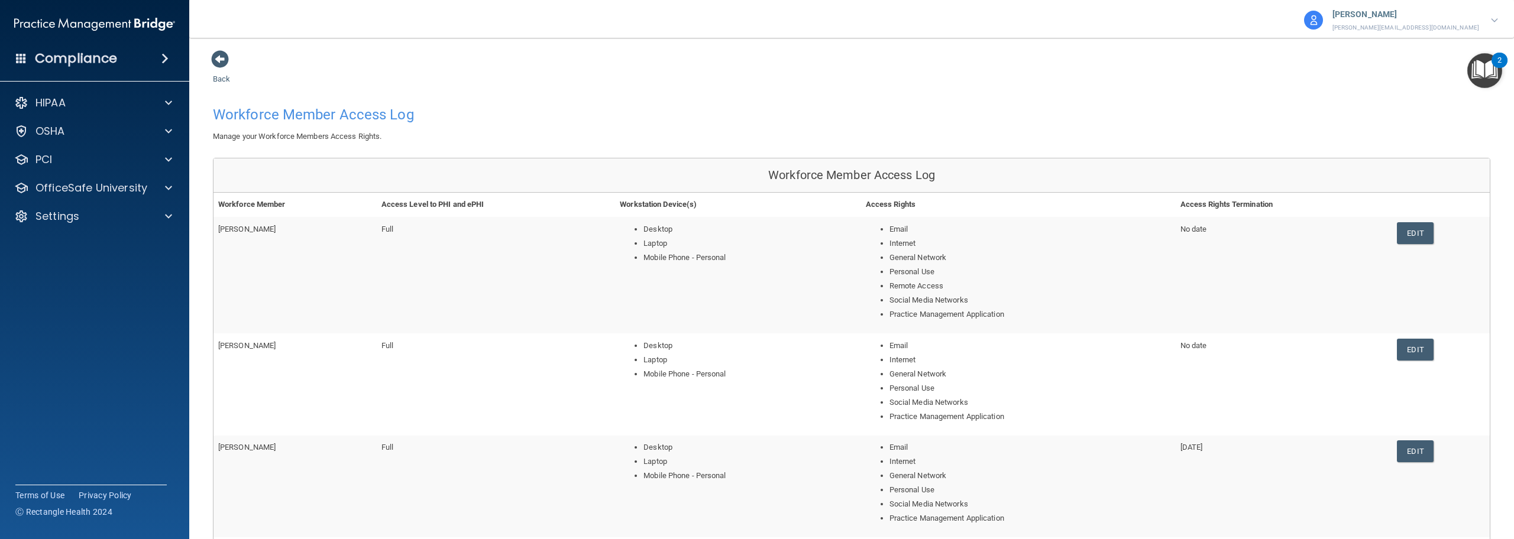
click at [1404, 11] on p "[PERSON_NAME]" at bounding box center [1405, 14] width 147 height 15
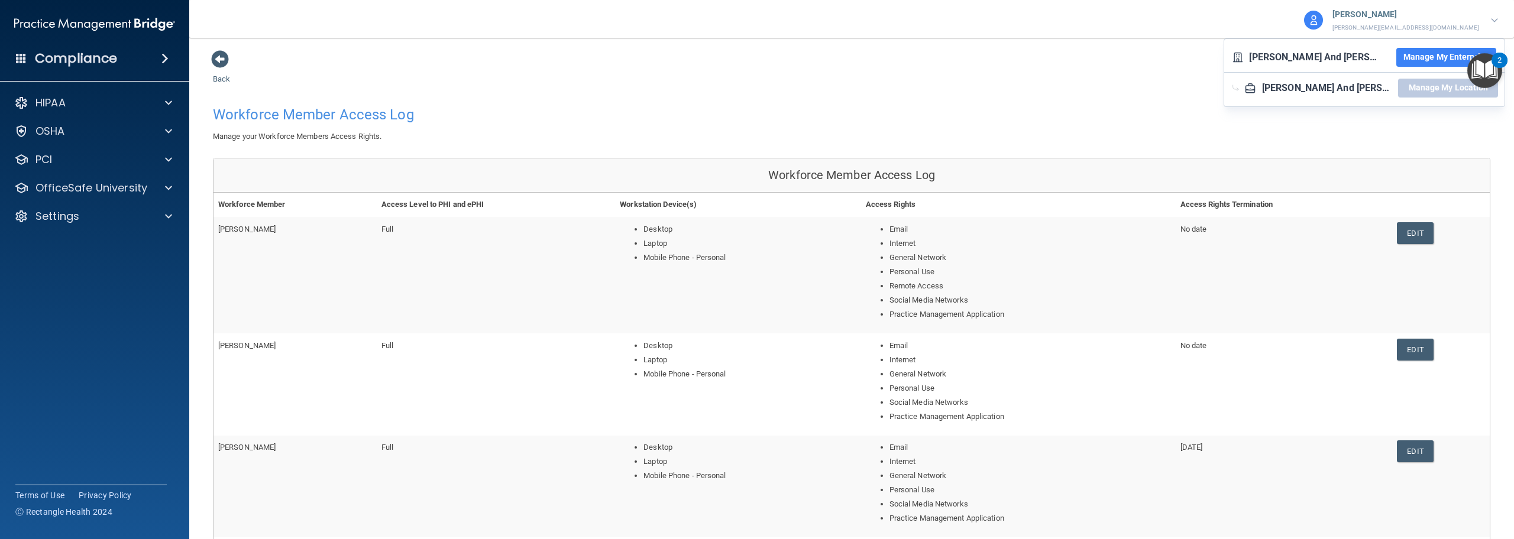
click at [1490, 20] on div "[PERSON_NAME] [PERSON_NAME][EMAIL_ADDRESS][DOMAIN_NAME]" at bounding box center [1401, 20] width 196 height 28
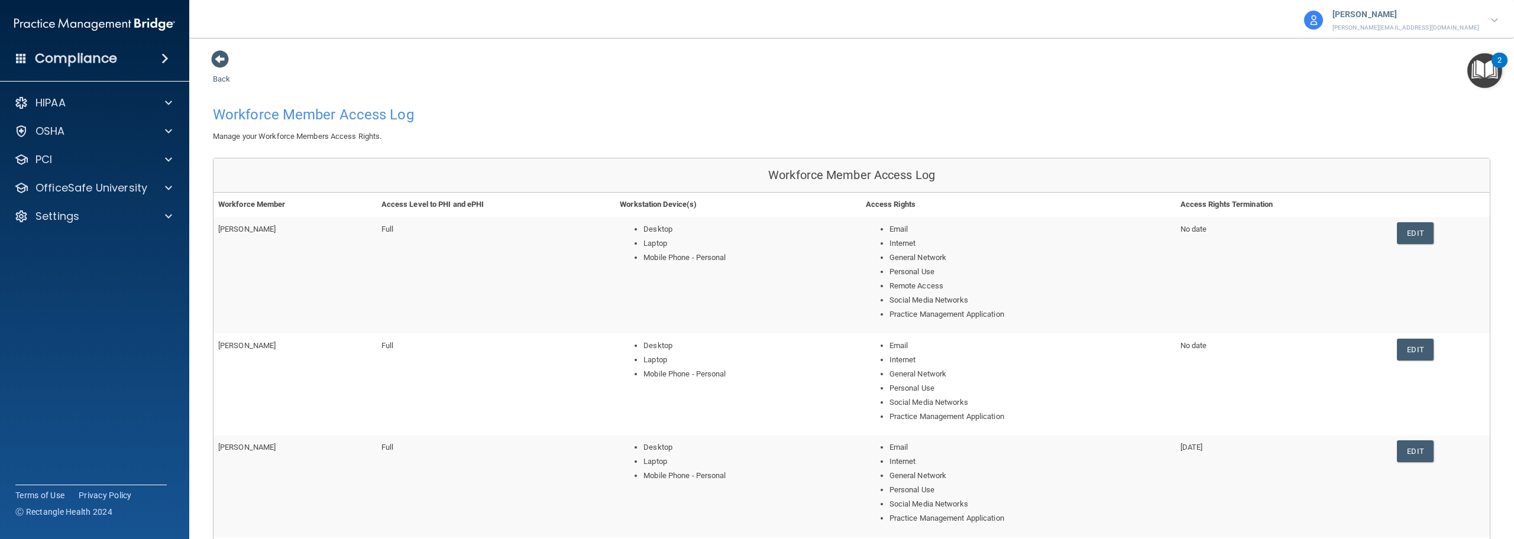
click at [1496, 18] on img at bounding box center [1494, 20] width 7 height 4
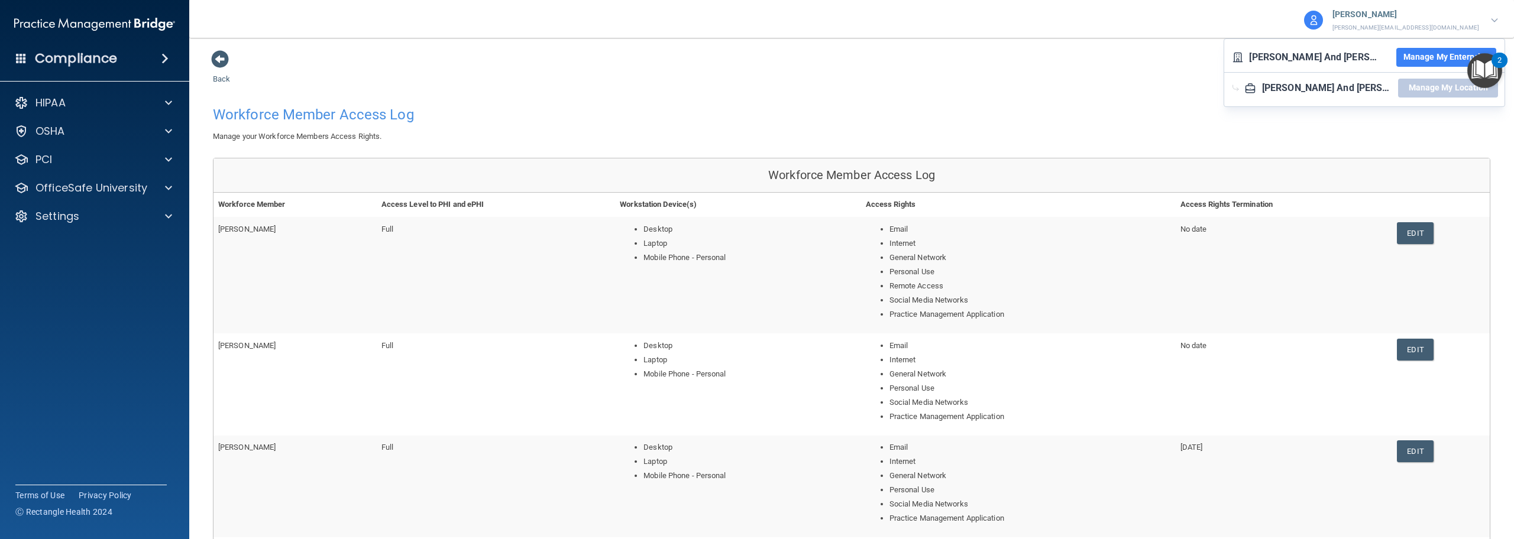
click at [1431, 24] on p "[PERSON_NAME][EMAIL_ADDRESS][DOMAIN_NAME]" at bounding box center [1405, 27] width 147 height 11
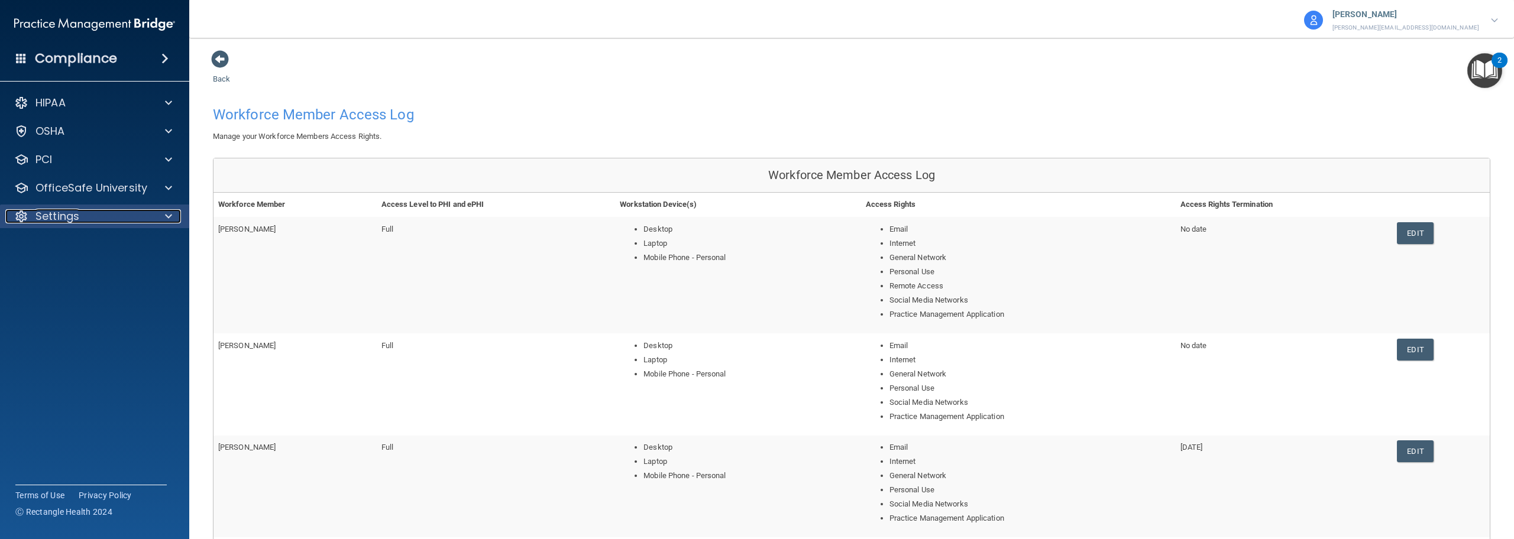
click at [83, 211] on div "Settings" at bounding box center [78, 216] width 147 height 14
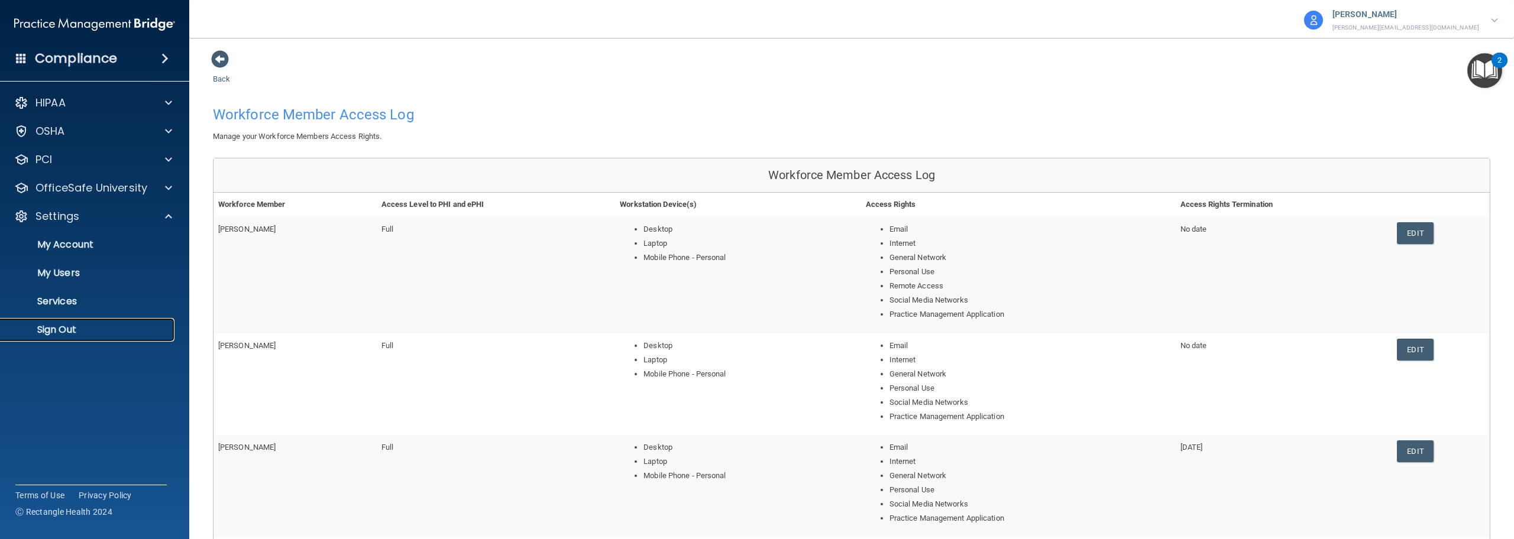
click at [82, 332] on p "Sign Out" at bounding box center [88, 330] width 161 height 12
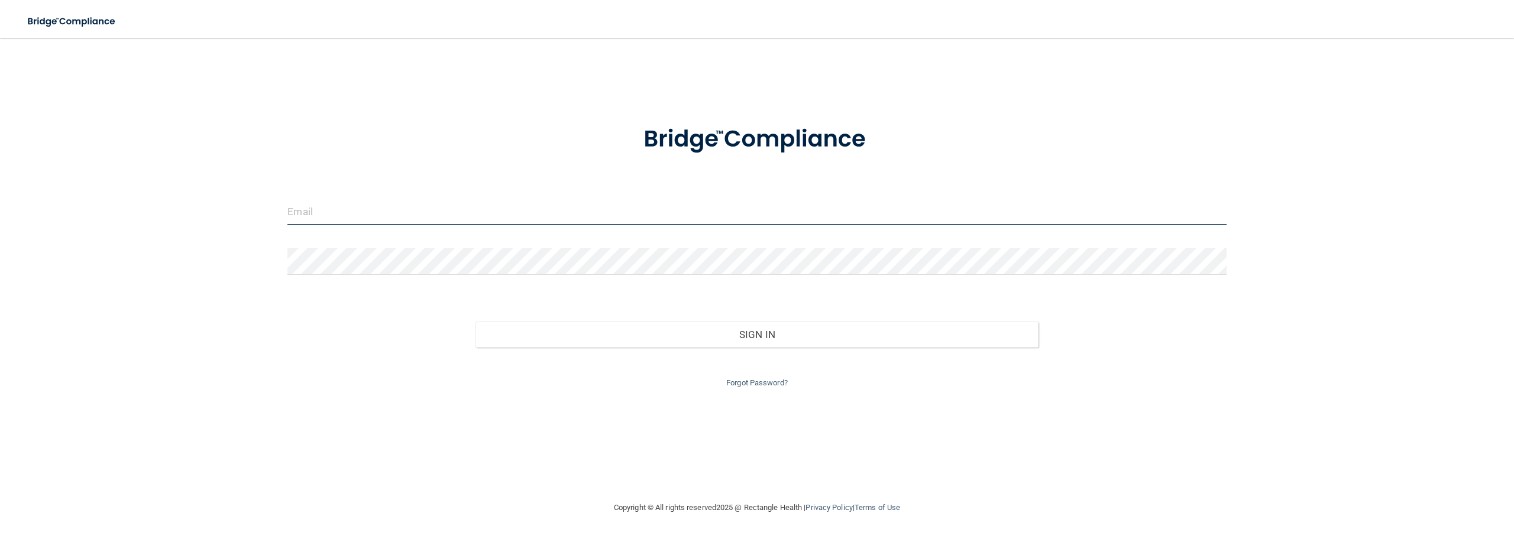
click at [303, 220] on input "email" at bounding box center [756, 212] width 938 height 27
type input "[PERSON_NAME][EMAIL_ADDRESS][DOMAIN_NAME]"
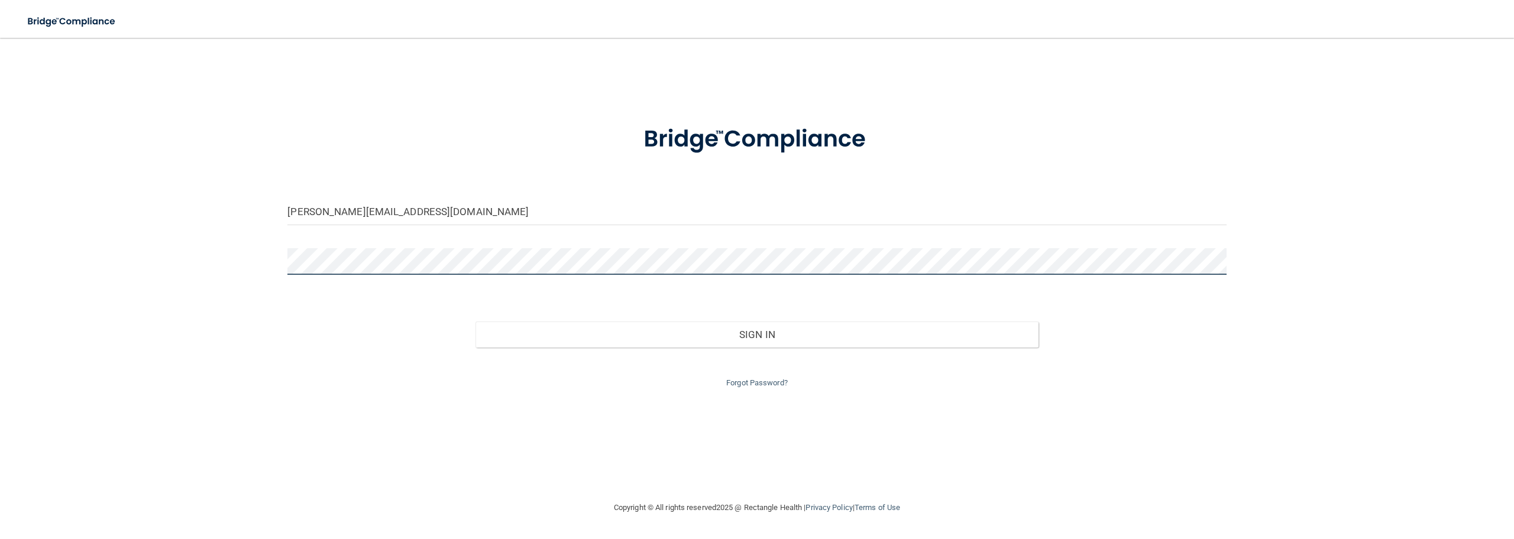
click at [475, 322] on button "Sign In" at bounding box center [756, 335] width 563 height 26
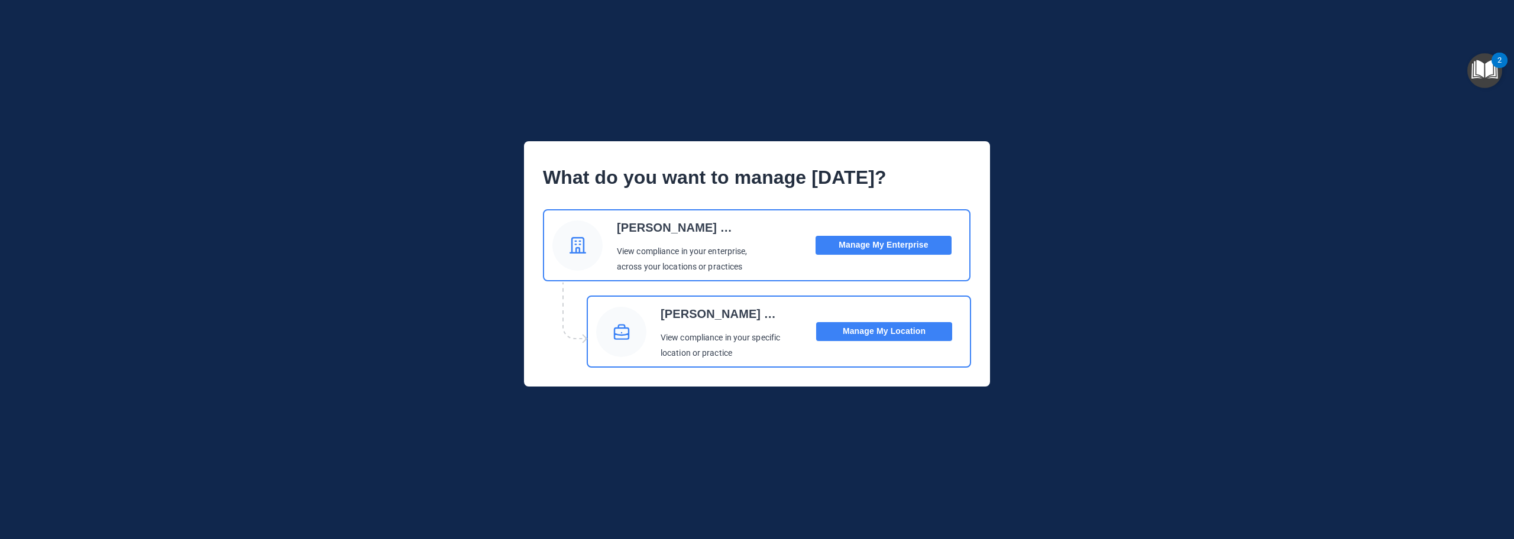
drag, startPoint x: 866, startPoint y: 333, endPoint x: 894, endPoint y: 326, distance: 28.5
click at [868, 332] on button "Manage My Location" at bounding box center [884, 331] width 136 height 19
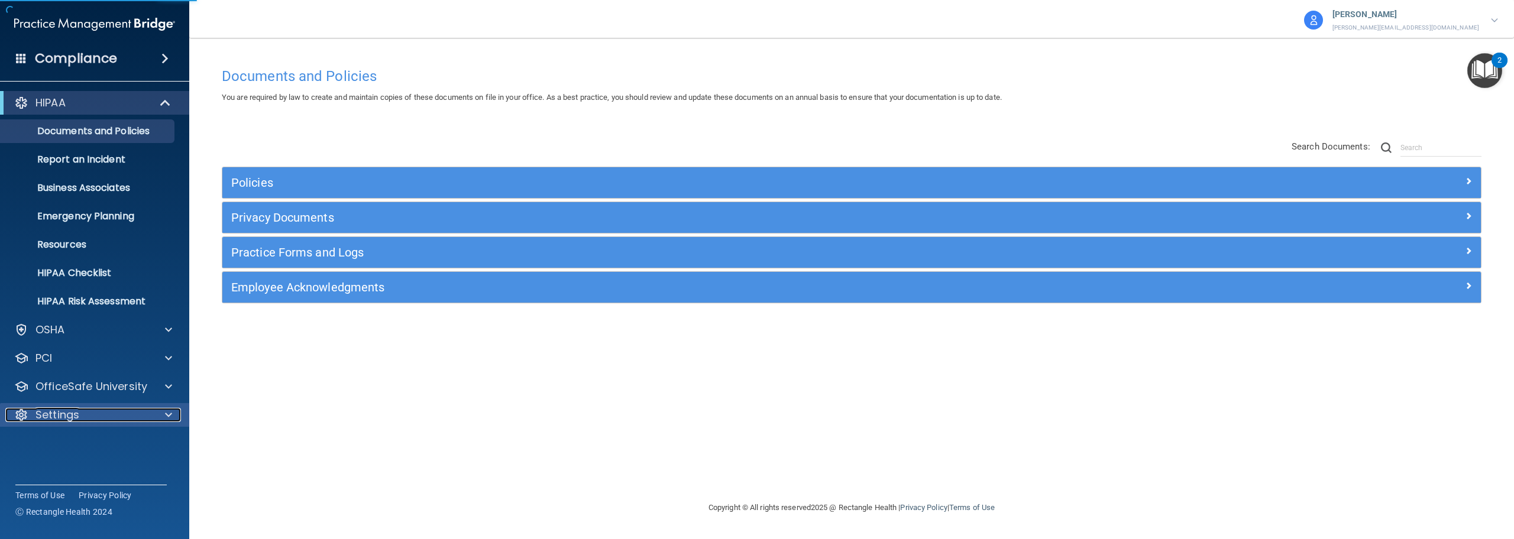
click at [33, 416] on div "Settings" at bounding box center [78, 415] width 147 height 14
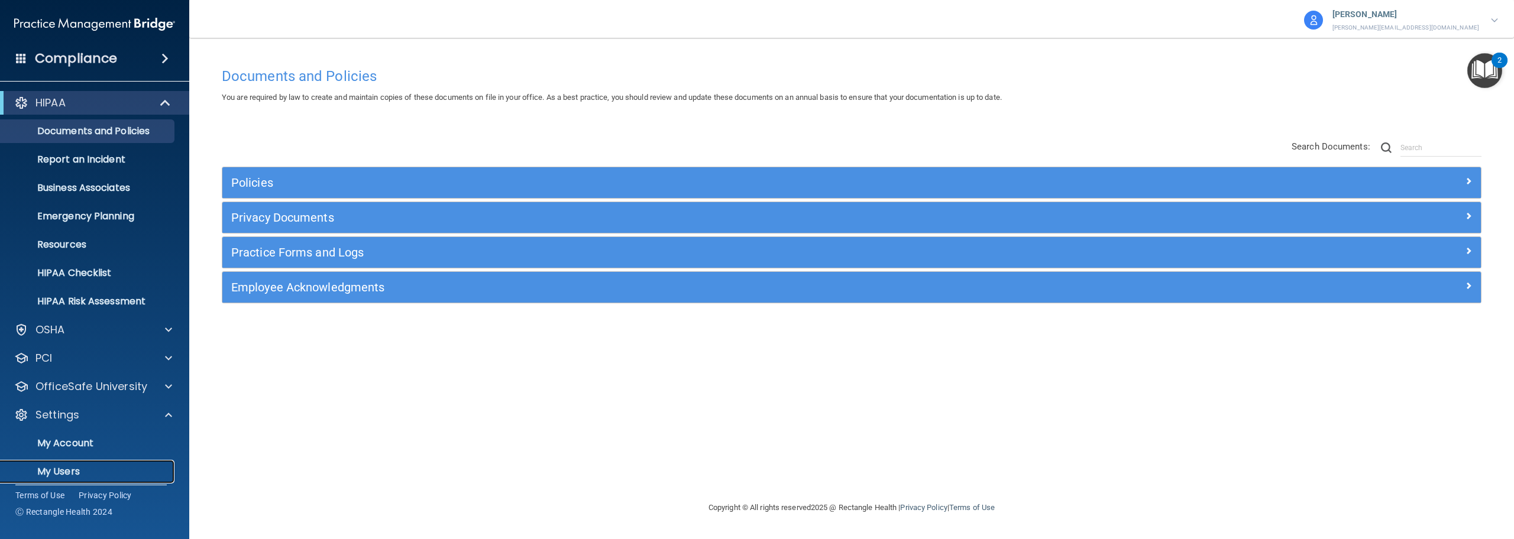
click at [69, 472] on p "My Users" at bounding box center [88, 472] width 161 height 12
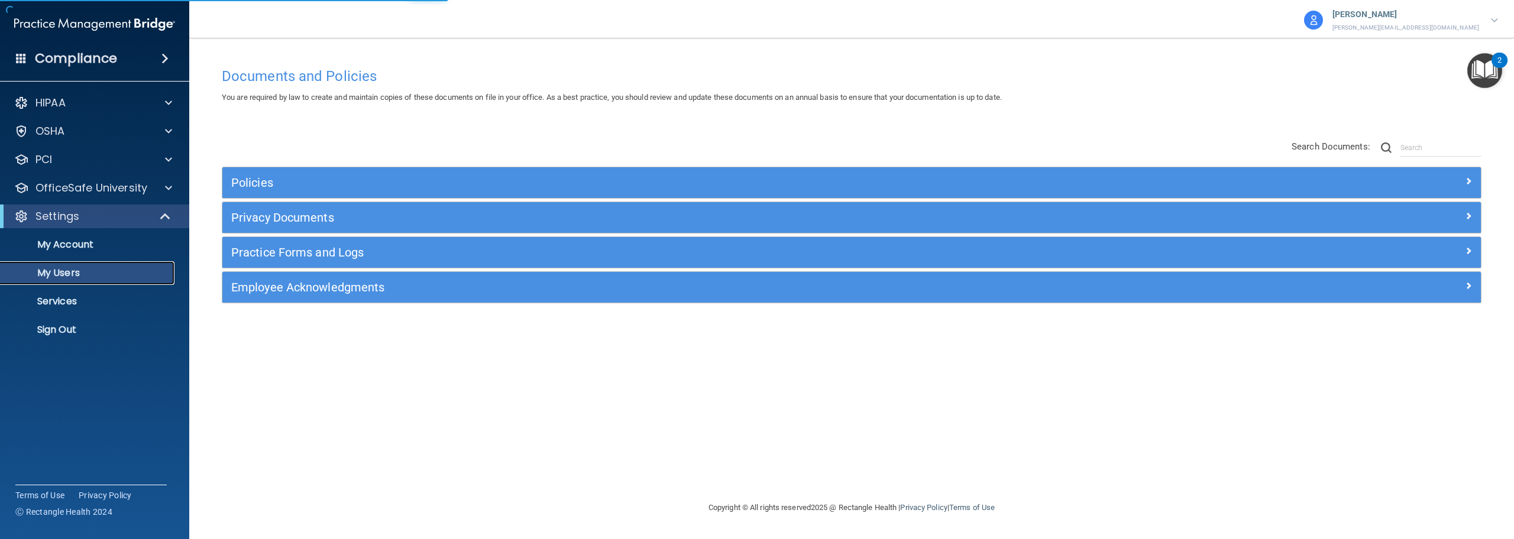
select select "20"
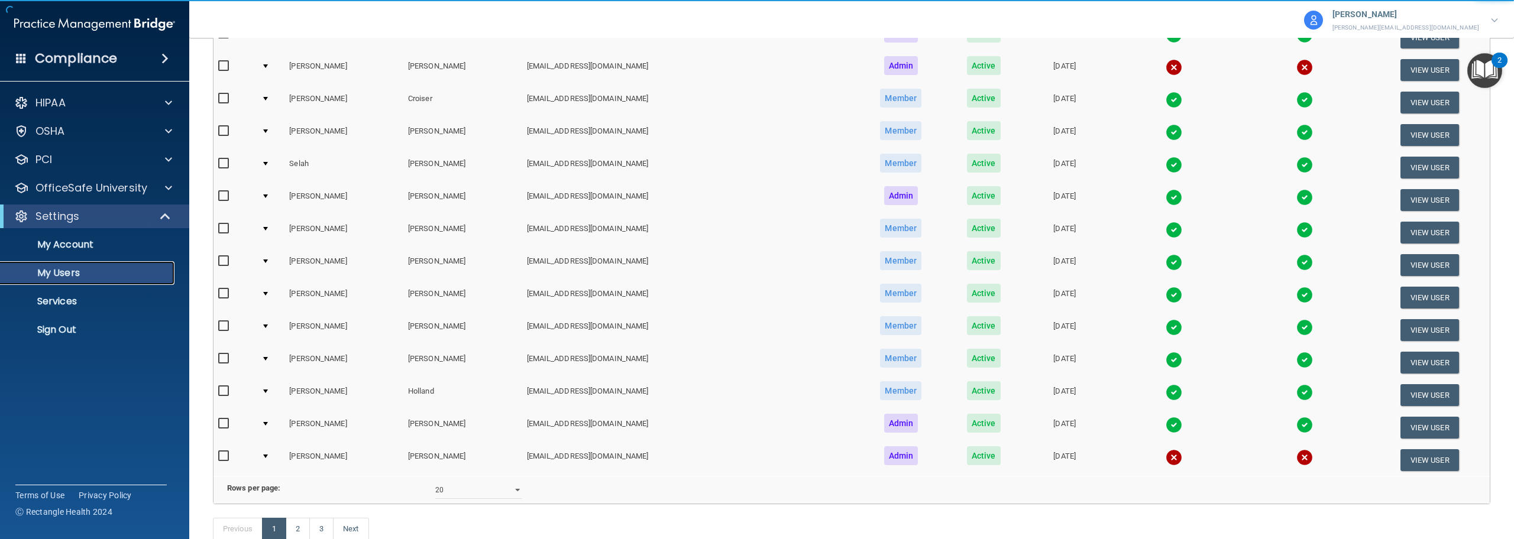
scroll to position [439, 0]
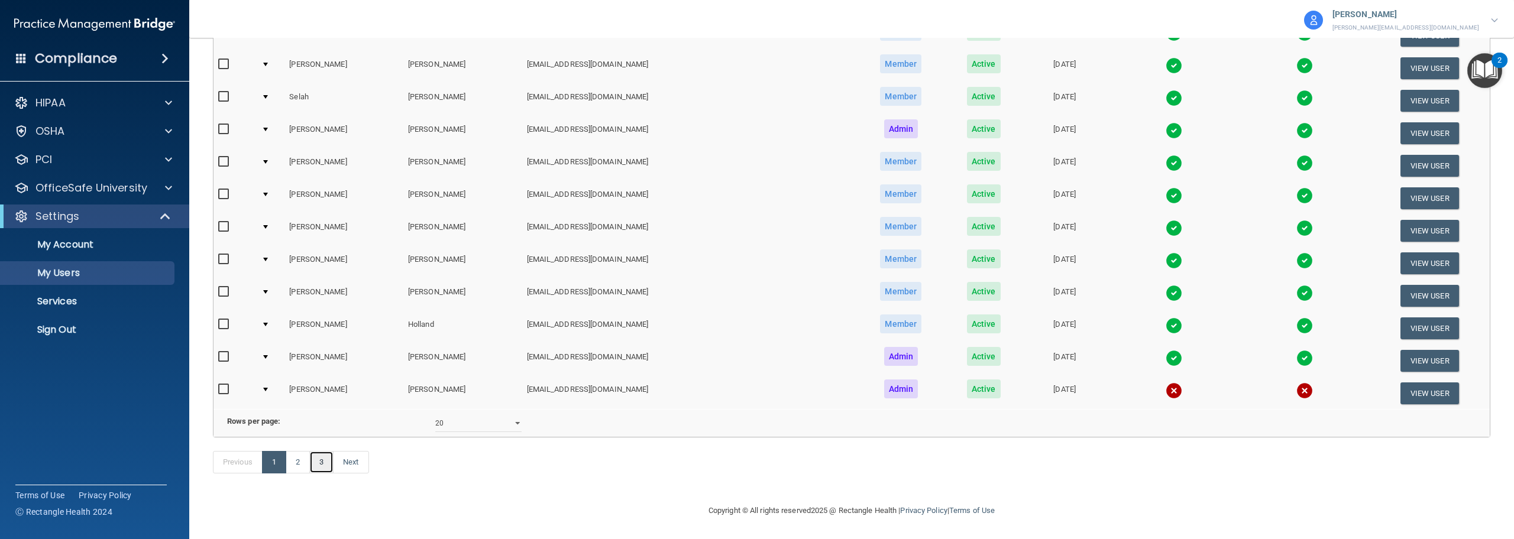
click at [325, 465] on link "3" at bounding box center [321, 462] width 24 height 22
select select "20"
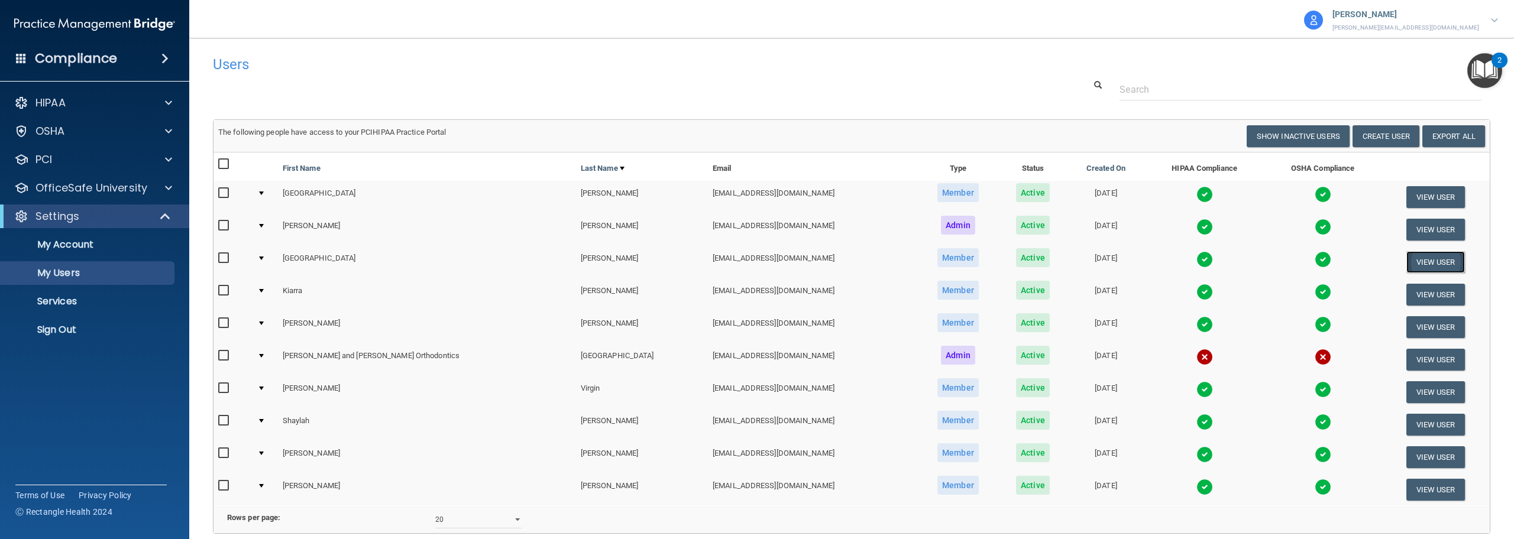
click at [1414, 258] on button "View User" at bounding box center [1435, 262] width 59 height 22
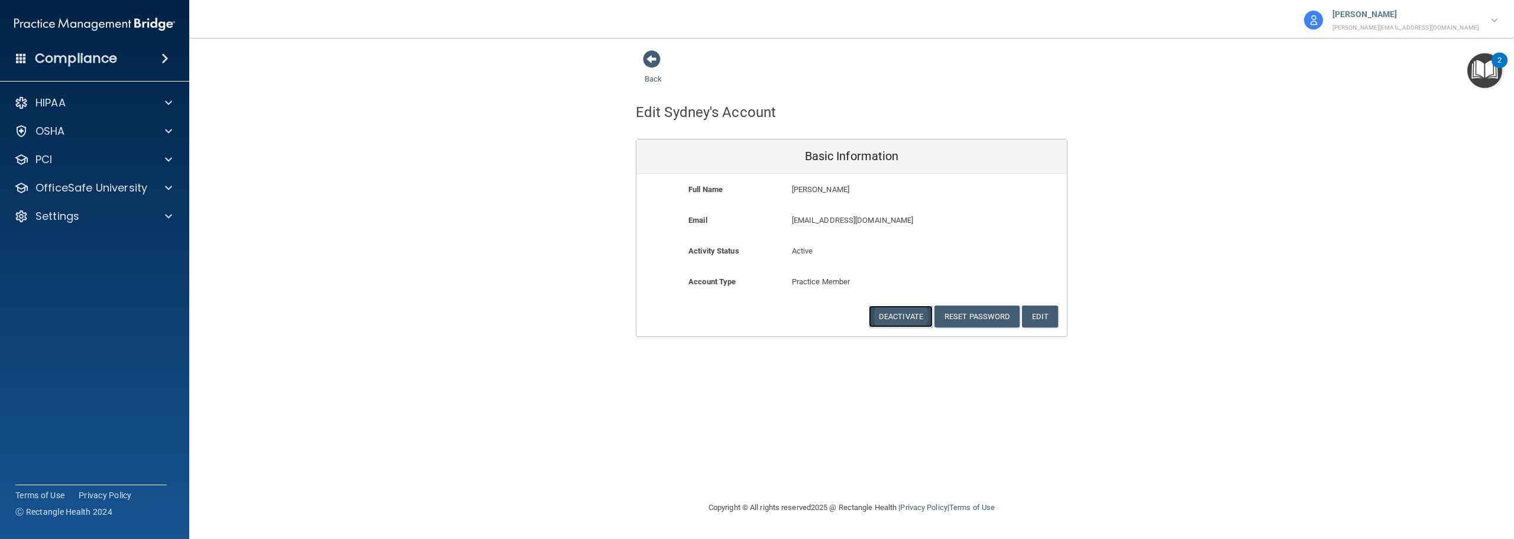
click at [902, 313] on button "Deactivate" at bounding box center [901, 317] width 64 height 22
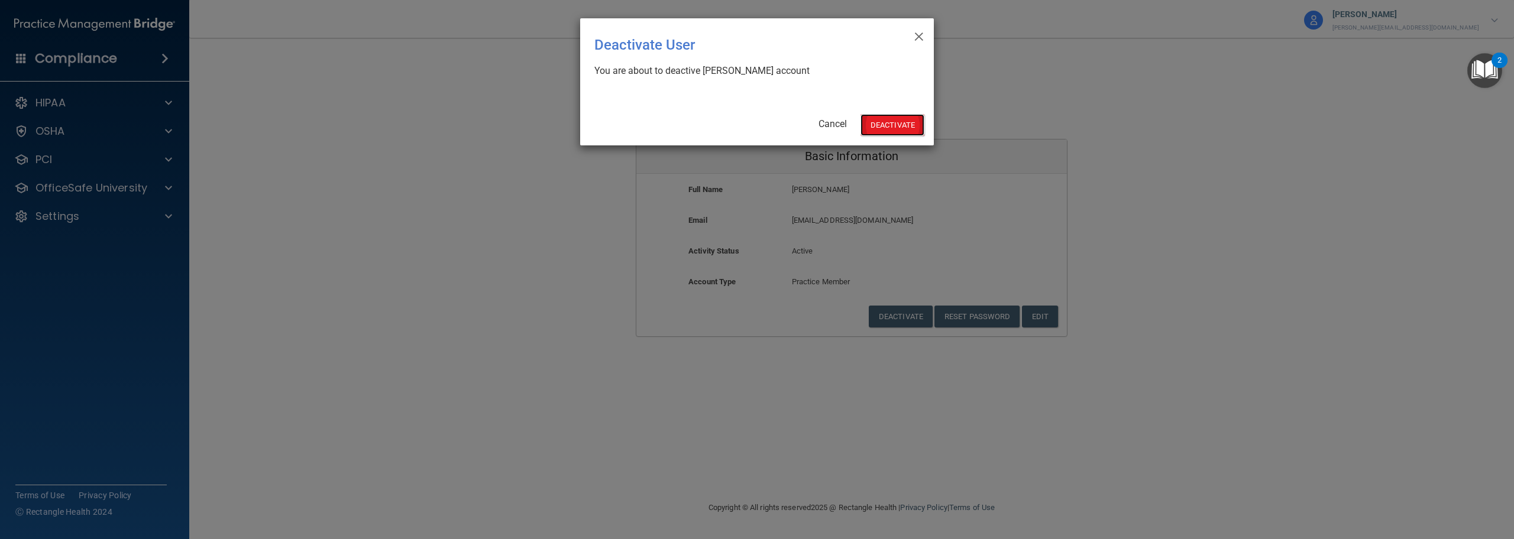
click at [903, 124] on button "Deactivate" at bounding box center [892, 125] width 64 height 22
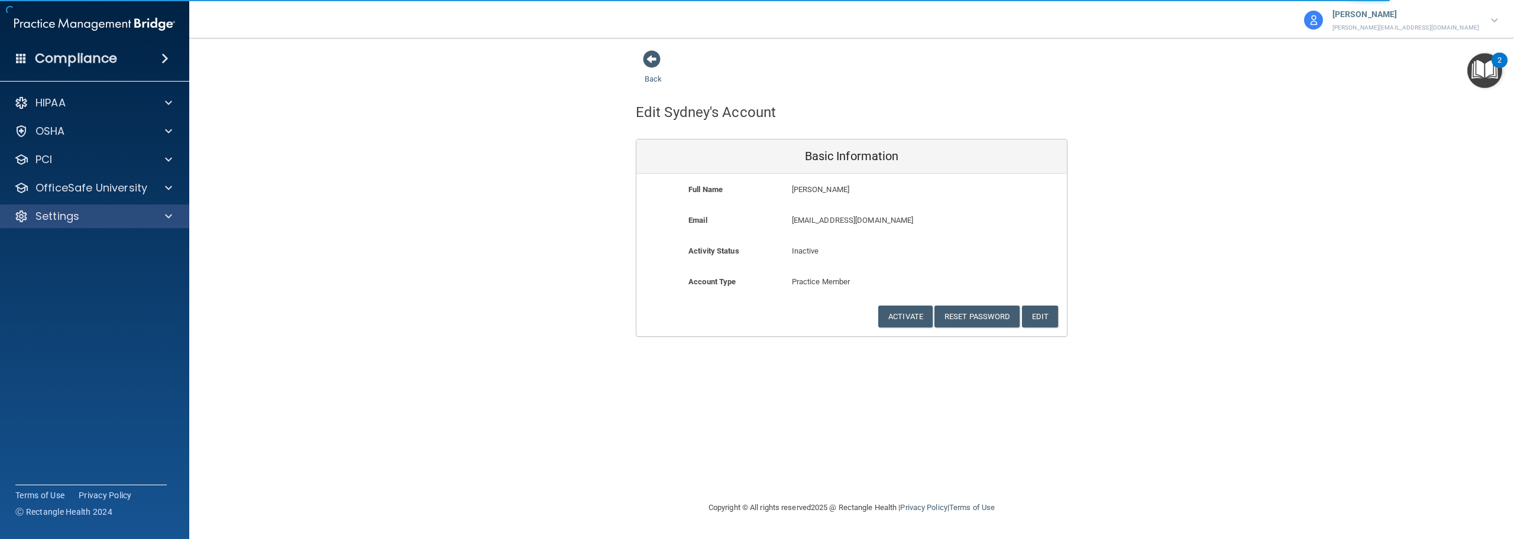
click at [50, 224] on div "Settings" at bounding box center [95, 217] width 190 height 24
click at [38, 221] on p "Settings" at bounding box center [57, 216] width 44 height 14
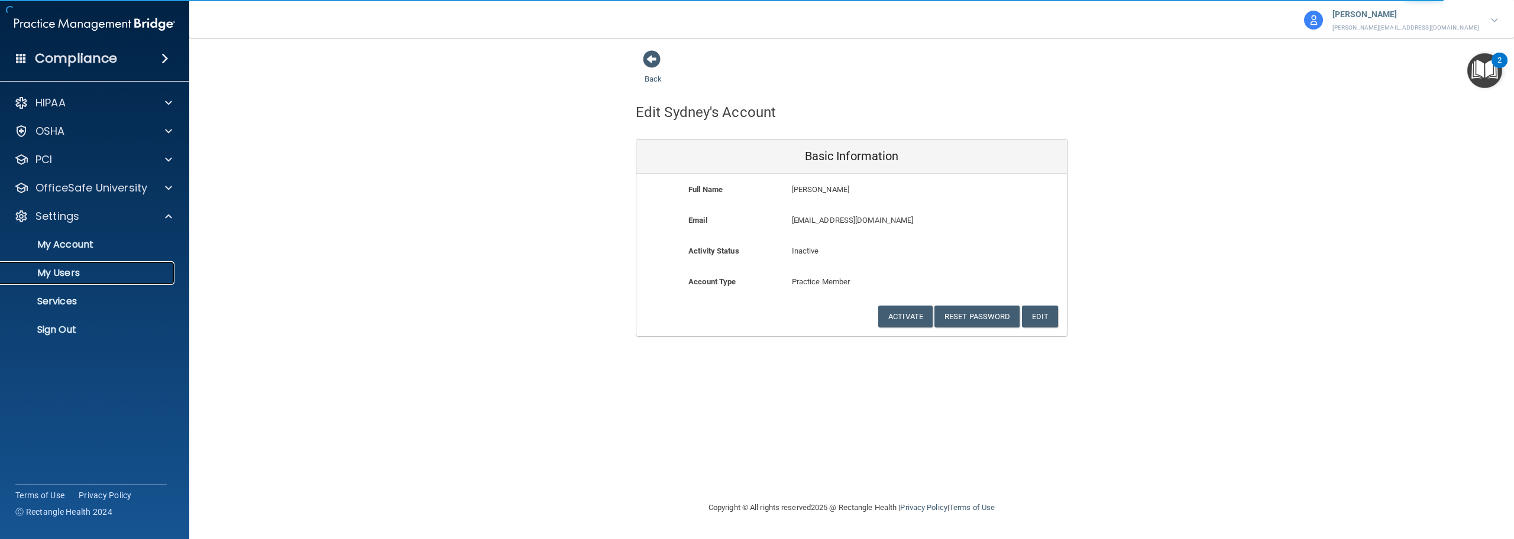
click at [53, 279] on p "My Users" at bounding box center [88, 273] width 161 height 12
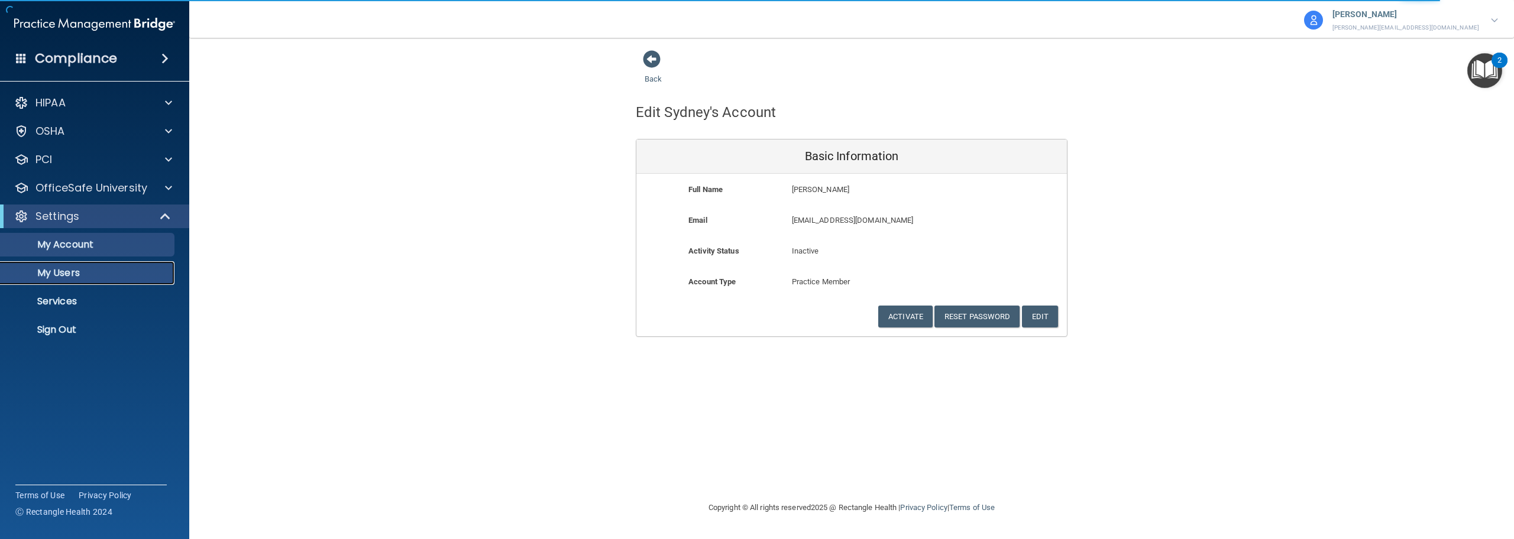
select select "20"
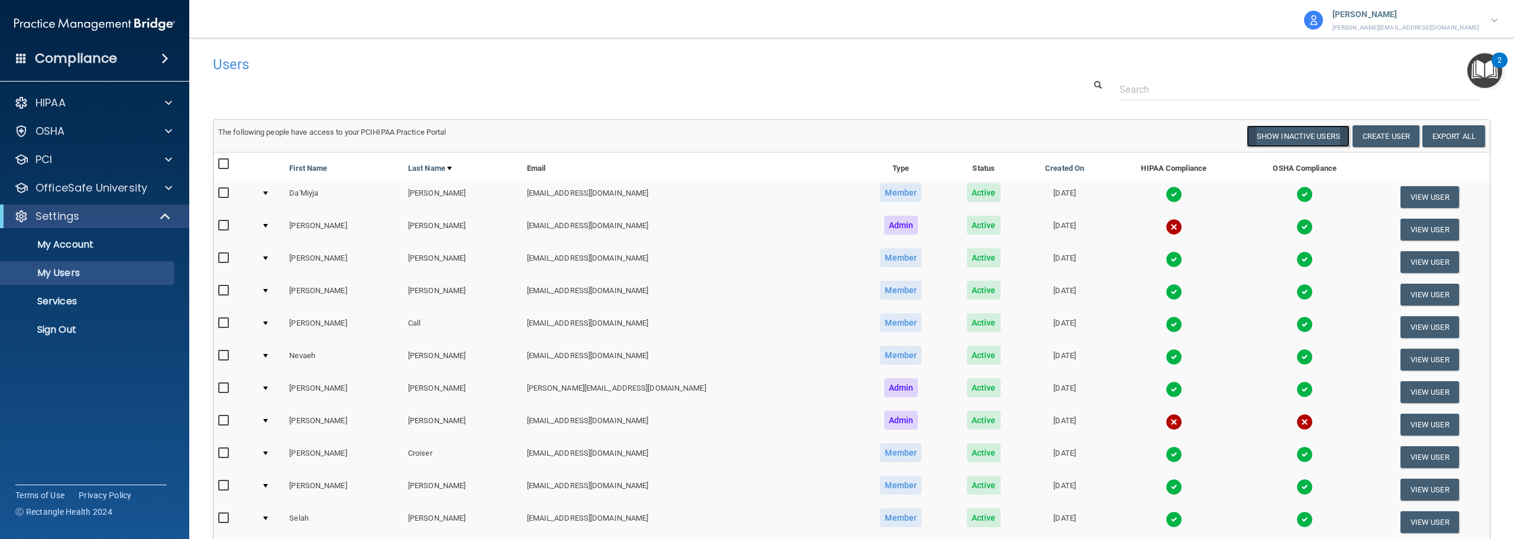
click at [1294, 141] on button "Show Inactive Users" at bounding box center [1298, 136] width 103 height 22
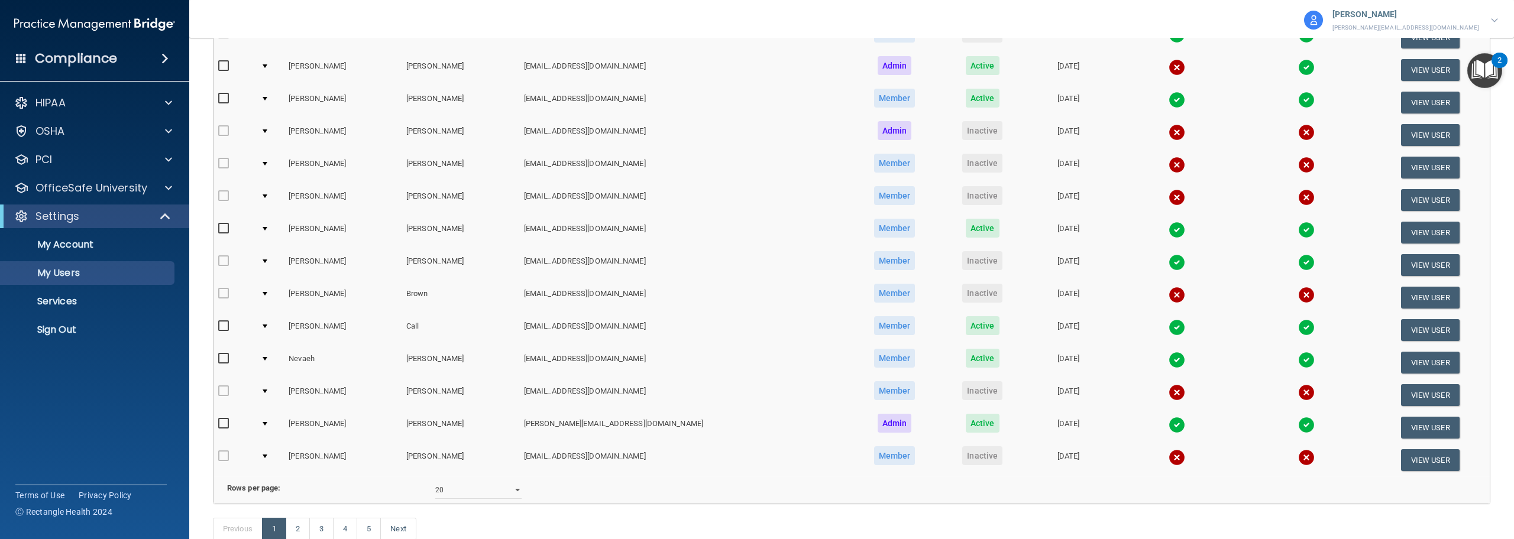
scroll to position [439, 0]
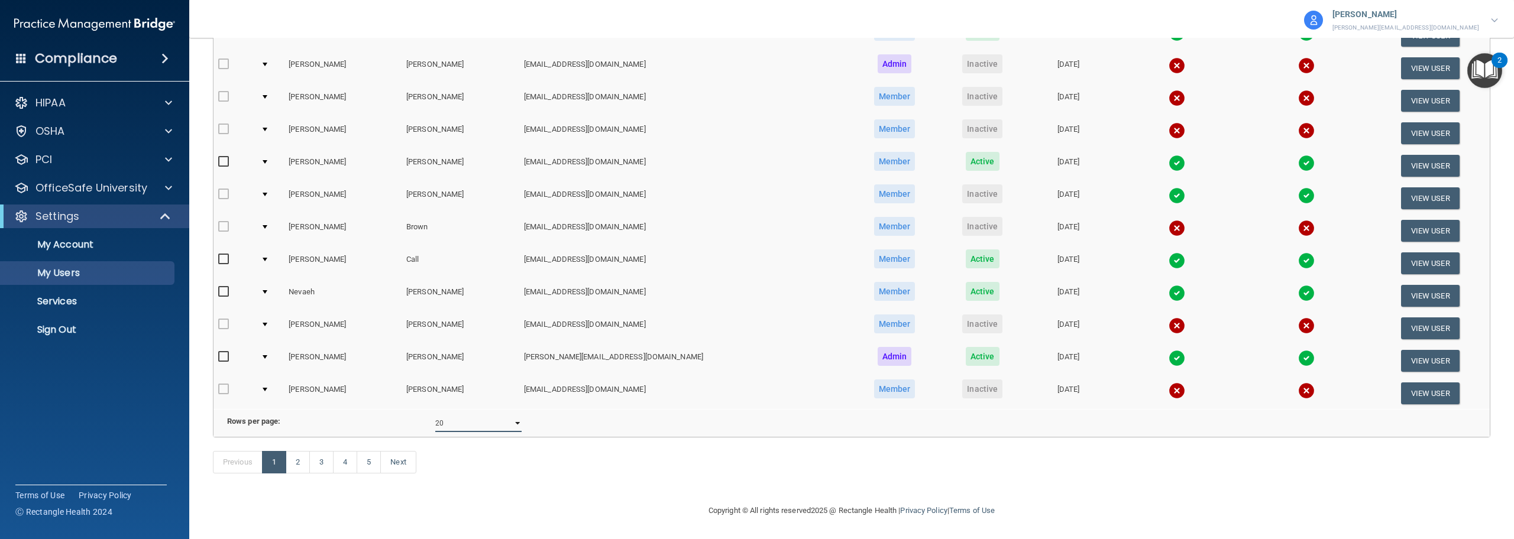
click at [492, 416] on select "10 20 30 40 all" at bounding box center [478, 424] width 86 height 18
select select "98"
click at [435, 415] on select "10 20 30 40 all" at bounding box center [478, 424] width 86 height 18
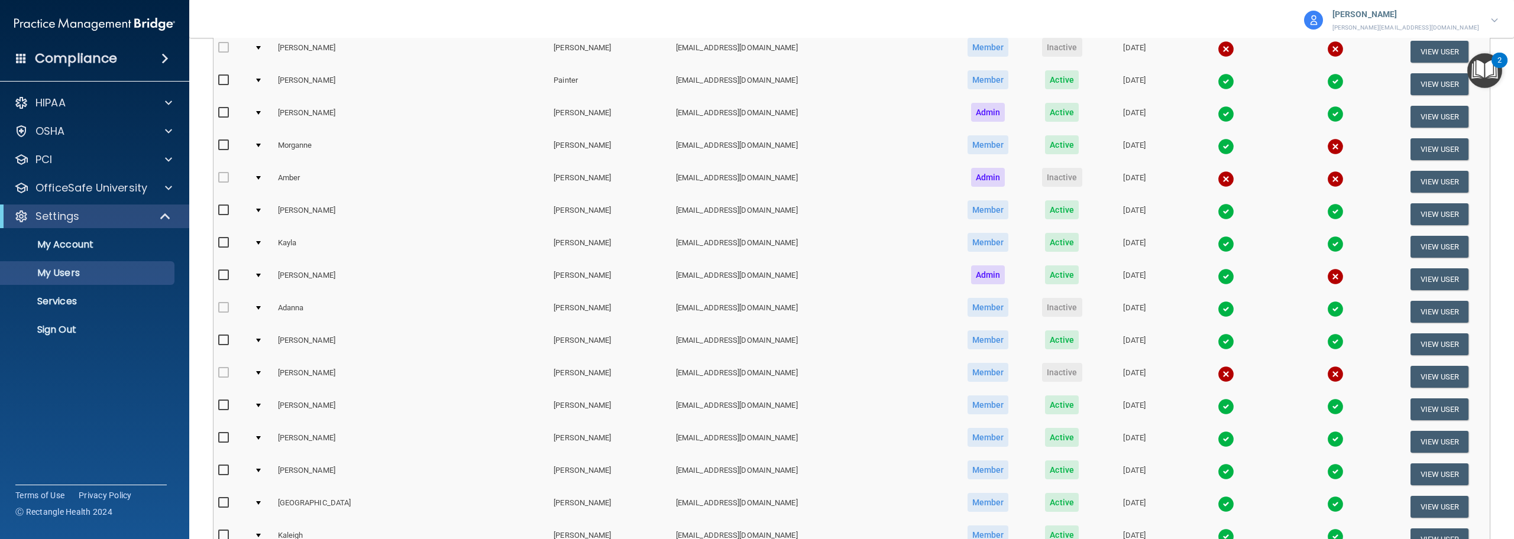
scroll to position [2602, 0]
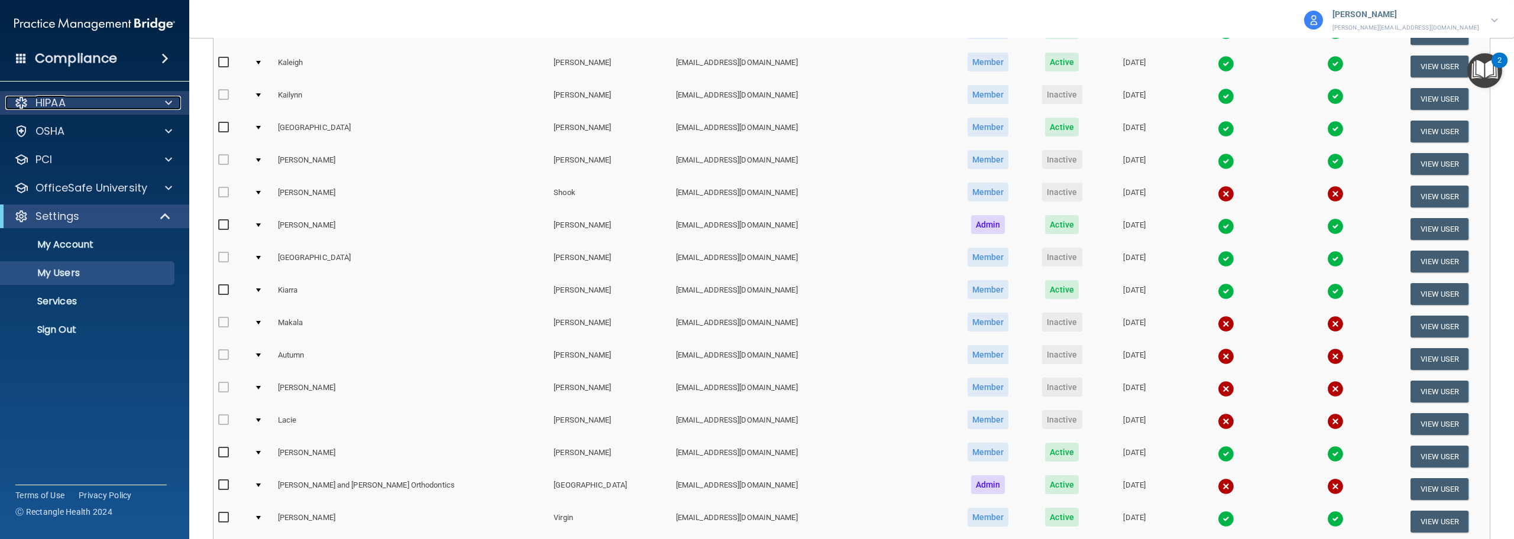
click at [55, 103] on p "HIPAA" at bounding box center [50, 103] width 30 height 14
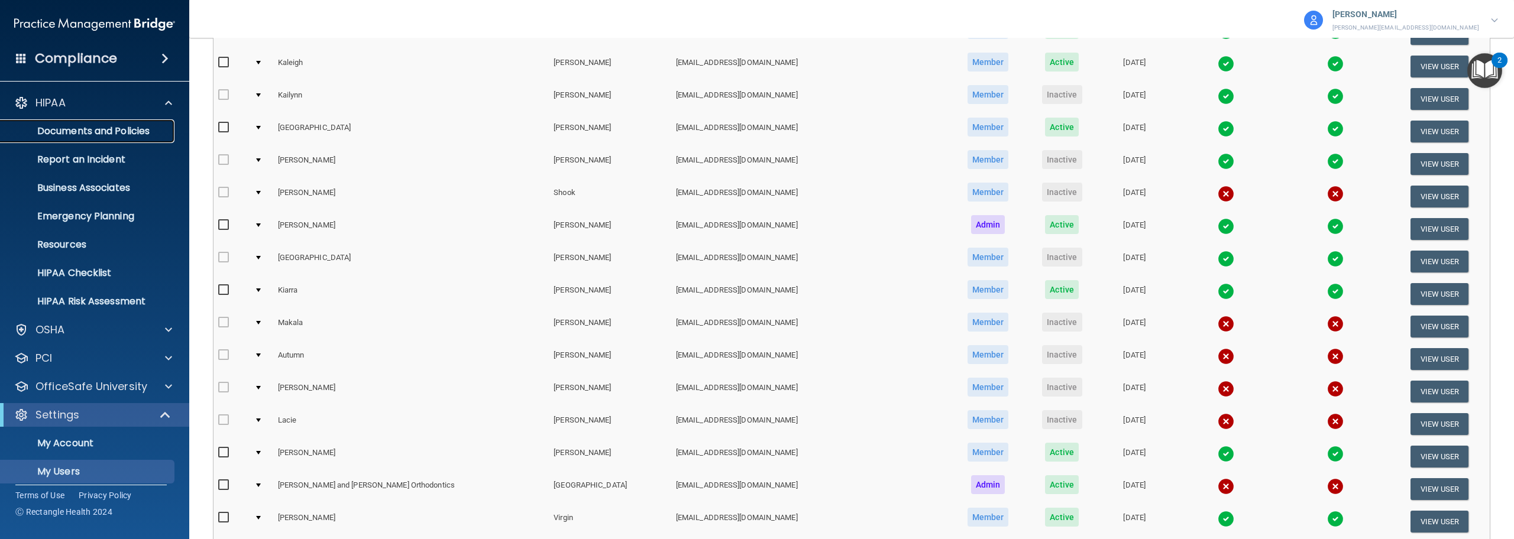
click at [80, 134] on p "Documents and Policies" at bounding box center [88, 131] width 161 height 12
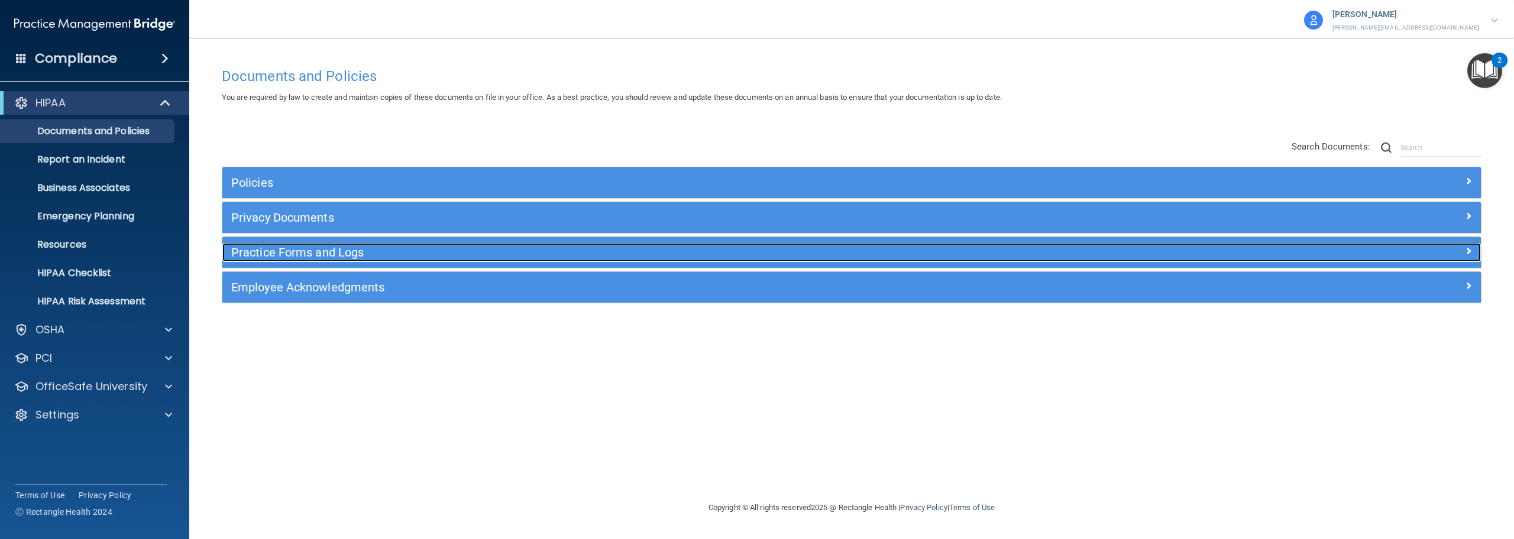
click at [287, 259] on div "Practice Forms and Logs" at bounding box center [694, 252] width 944 height 19
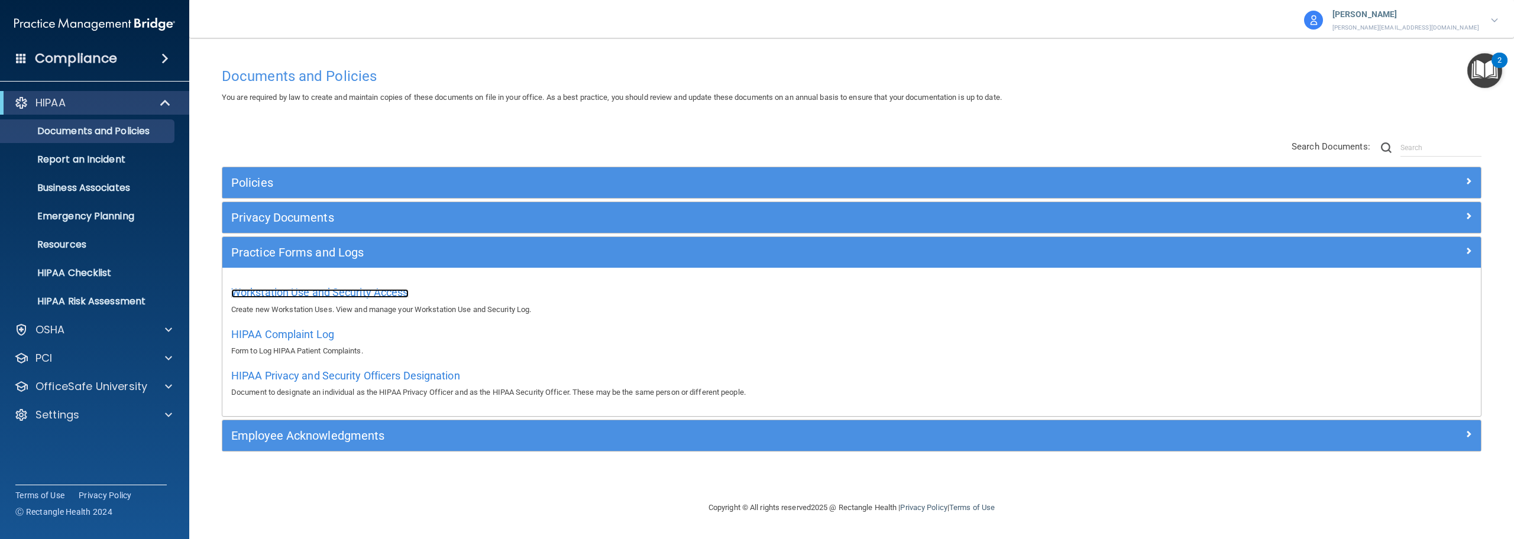
click at [319, 292] on span "Workstation Use and Security Access" at bounding box center [319, 292] width 177 height 12
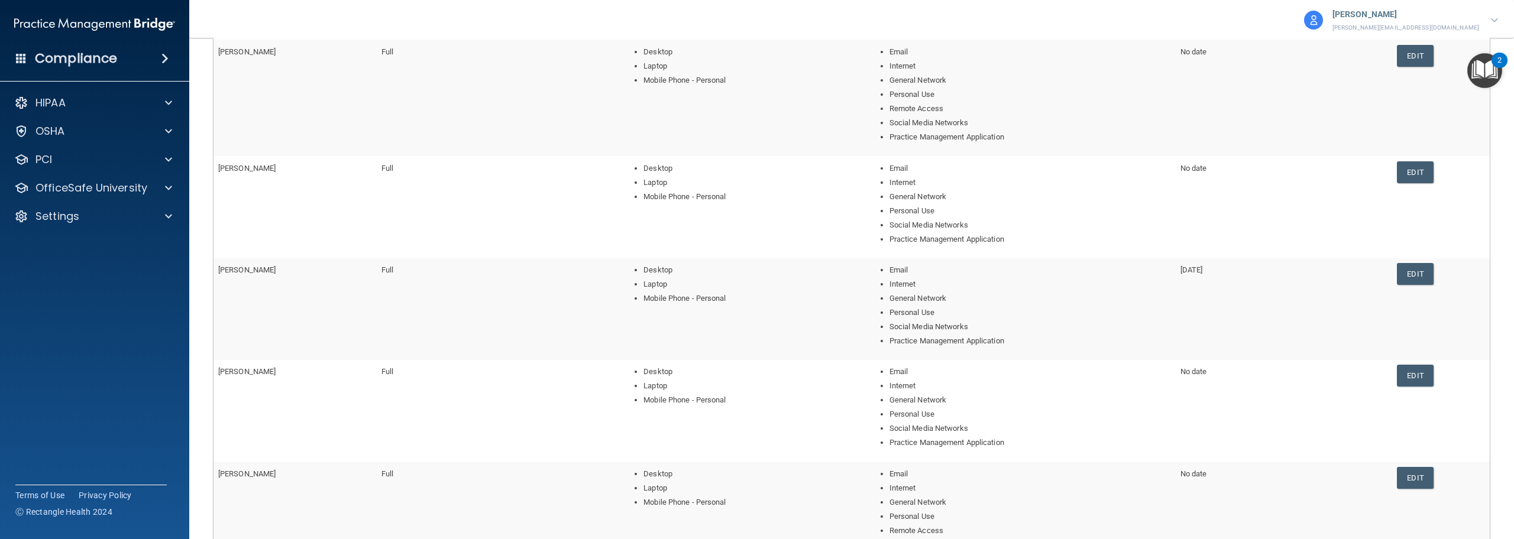
scroll to position [355, 0]
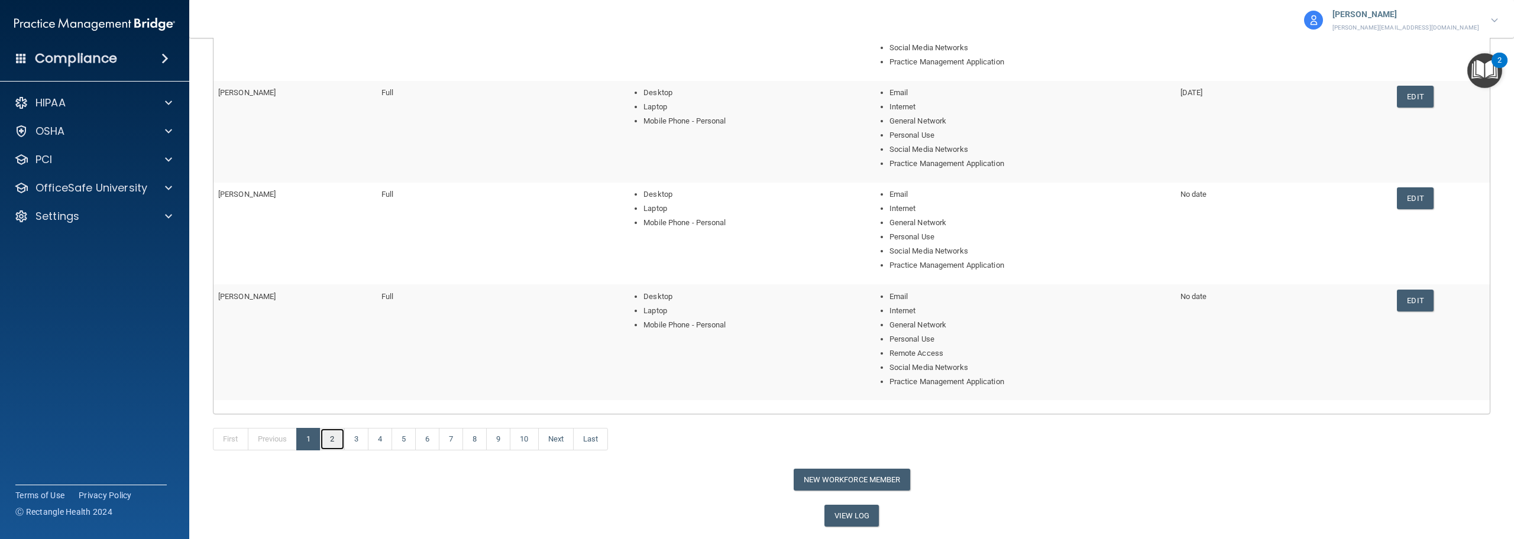
click at [341, 439] on link "2" at bounding box center [332, 439] width 24 height 22
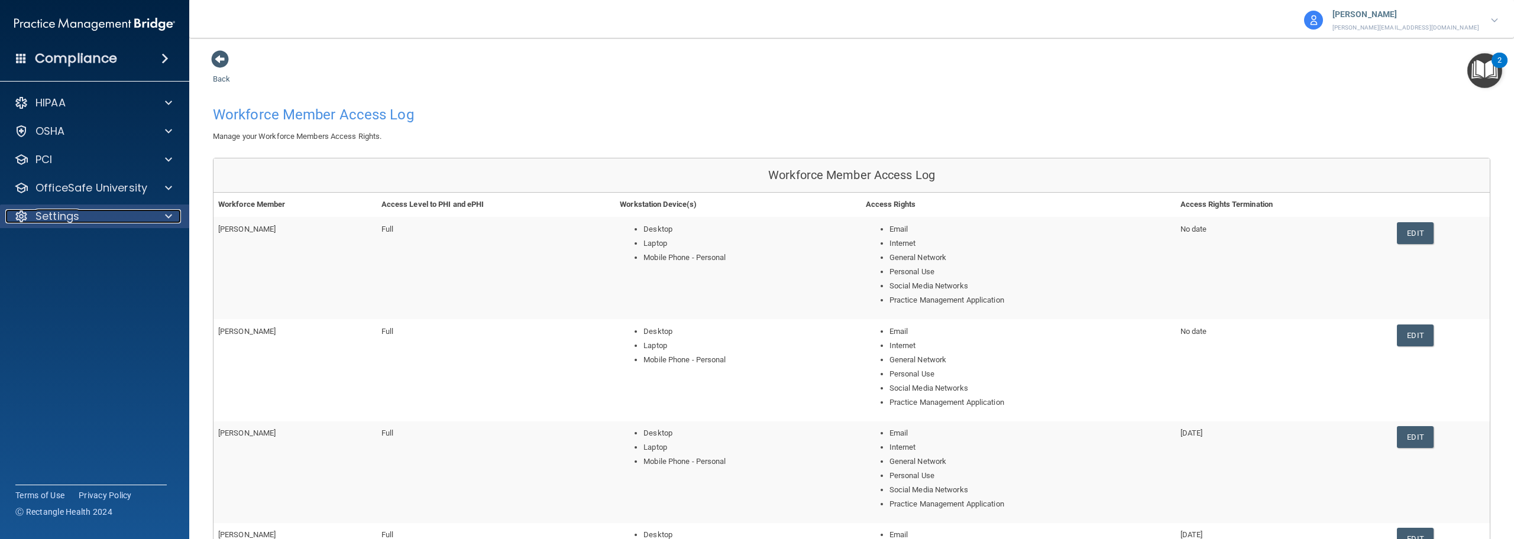
click at [63, 222] on p "Settings" at bounding box center [57, 216] width 44 height 14
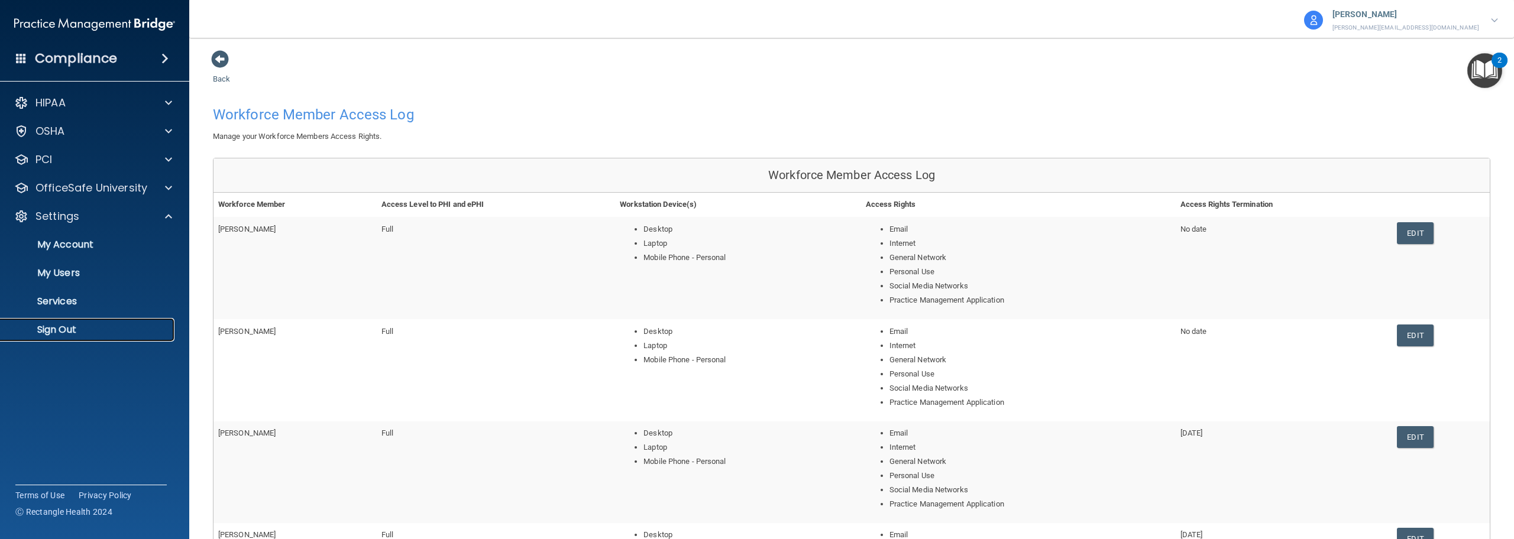
click at [70, 330] on p "Sign Out" at bounding box center [88, 330] width 161 height 12
